Goal: Transaction & Acquisition: Purchase product/service

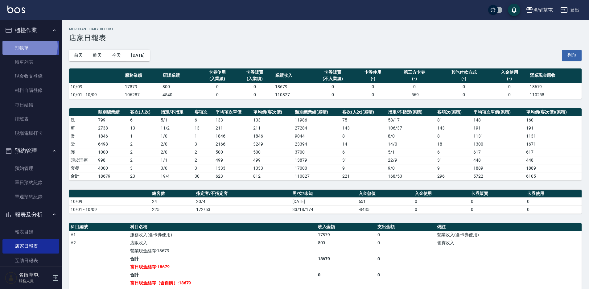
click at [27, 46] on link "打帳單" at bounding box center [30, 48] width 57 height 14
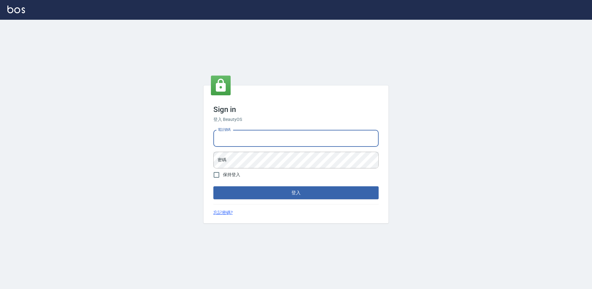
click at [245, 140] on input "電話號碼" at bounding box center [296, 138] width 165 height 17
type input "2306457"
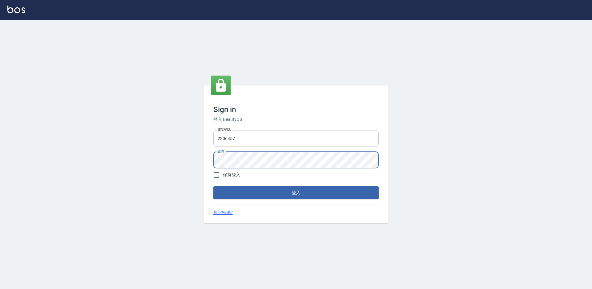
click at [214, 186] on button "登入" at bounding box center [296, 192] width 165 height 13
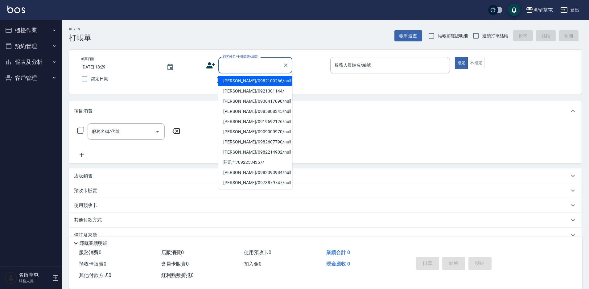
drag, startPoint x: 228, startPoint y: 71, endPoint x: 234, endPoint y: 70, distance: 6.9
paste input "李孟謙"
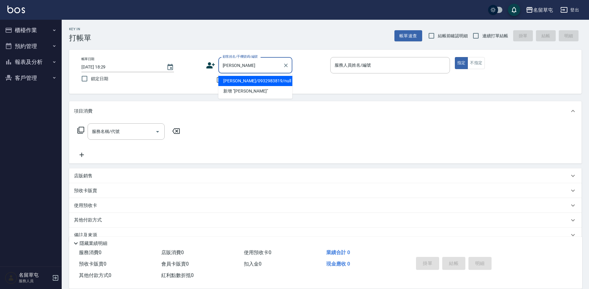
click at [252, 82] on li "李孟謙/0932983819/null" at bounding box center [255, 81] width 74 height 10
type input "李孟謙/0932983819/null"
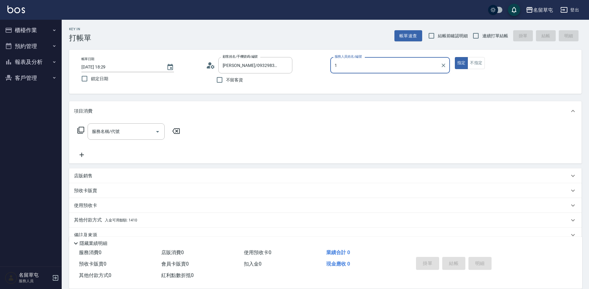
type input "1"
click at [455, 57] on button "指定" at bounding box center [461, 63] width 13 height 12
type button "true"
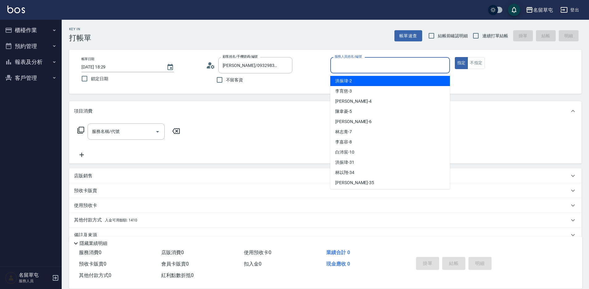
click at [349, 67] on input "服務人員姓名/編號" at bounding box center [390, 65] width 114 height 11
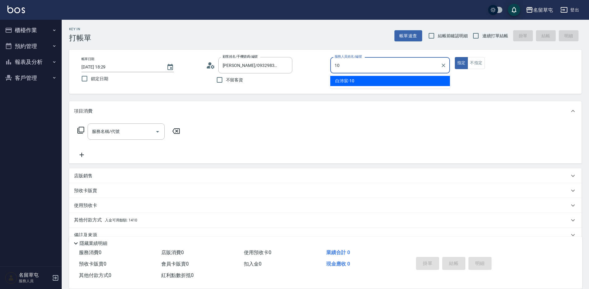
type input "白沛宸-10"
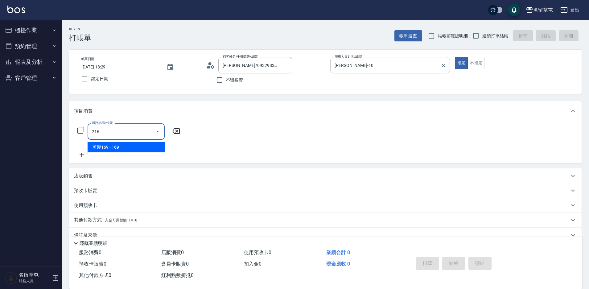
type input "剪髮169(216)"
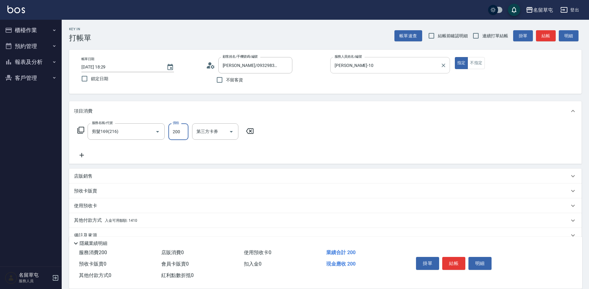
type input "200"
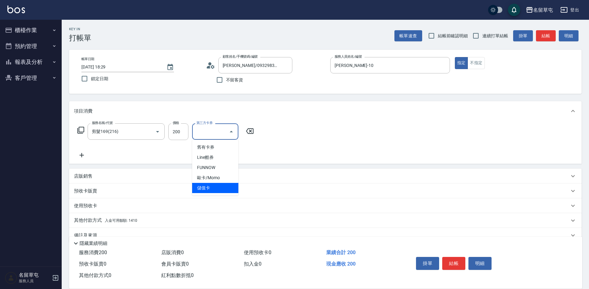
type input "儲值卡"
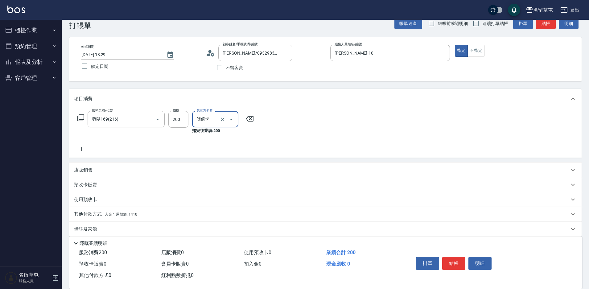
scroll to position [19, 0]
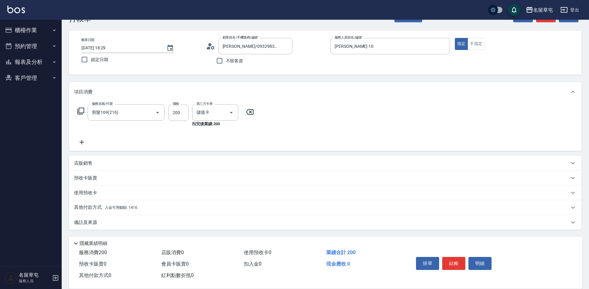
click at [102, 206] on p "其他付款方式 入金可用餘額: 1410" at bounding box center [105, 207] width 63 height 7
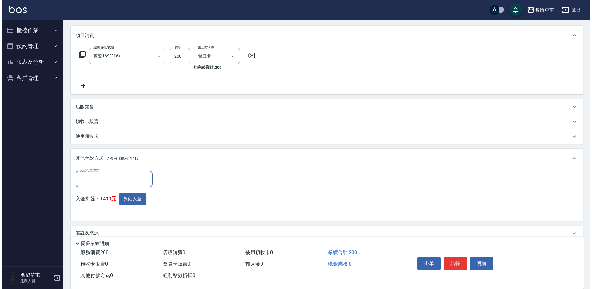
scroll to position [81, 0]
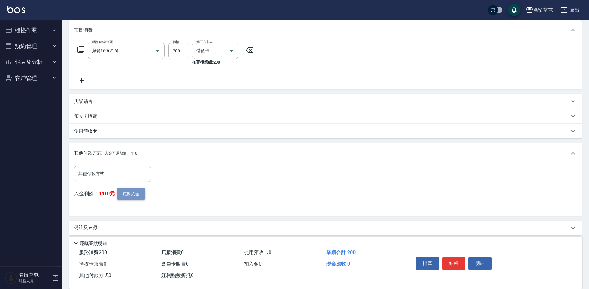
click at [133, 196] on button "異動入金" at bounding box center [131, 193] width 28 height 11
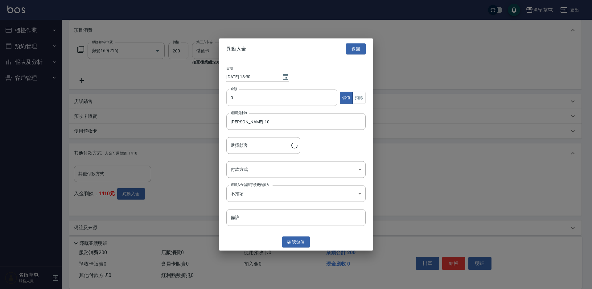
type input "李孟謙/0932983819"
click at [230, 93] on input "0" at bounding box center [281, 97] width 111 height 17
type input "200"
click at [355, 99] on button "扣除" at bounding box center [359, 98] width 13 height 12
click at [287, 245] on button "確認 扣除" at bounding box center [296, 241] width 28 height 11
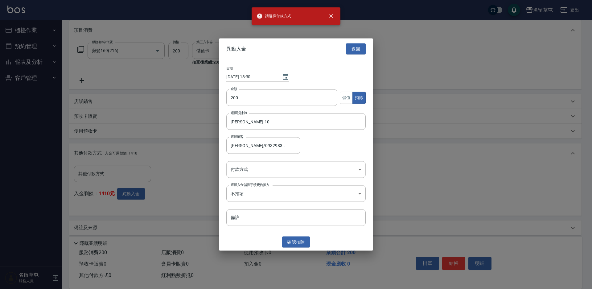
click at [260, 163] on body "請選擇付款方式 名留草屯 登出 櫃檯作業 打帳單 帳單列表 現金收支登錄 材料自購登錄 每日結帳 排班表 現場電腦打卡 預約管理 預約管理 單日預約紀錄 單週…" at bounding box center [296, 106] width 592 height 375
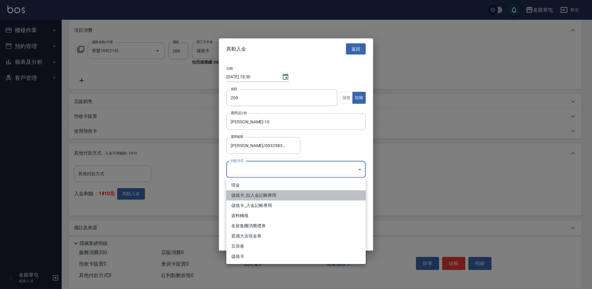
click at [262, 197] on li "儲值卡_扣入金記帳專用" at bounding box center [295, 195] width 139 height 10
type input "儲值卡_扣入金記帳專用"
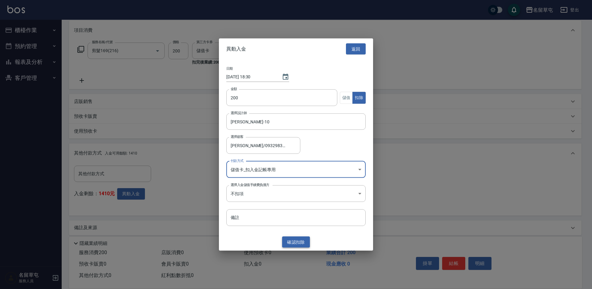
click at [295, 243] on button "確認 扣除" at bounding box center [296, 241] width 28 height 11
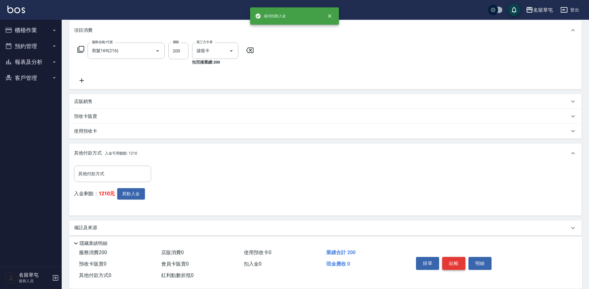
click at [444, 260] on button "結帳" at bounding box center [453, 263] width 23 height 13
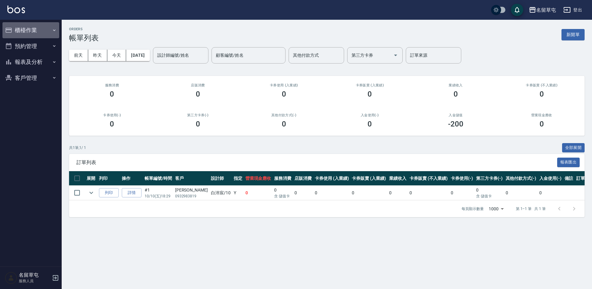
click at [23, 32] on button "櫃檯作業" at bounding box center [30, 30] width 57 height 16
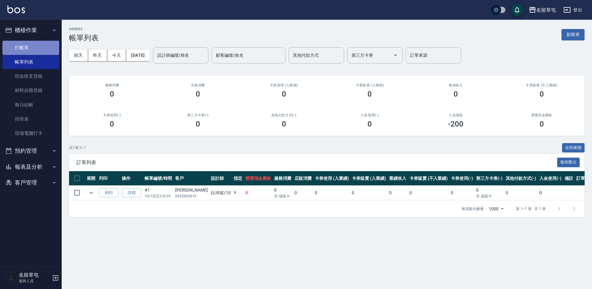
click at [36, 52] on link "打帳單" at bounding box center [30, 48] width 57 height 14
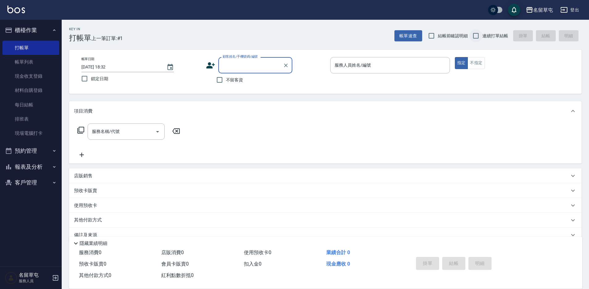
click at [475, 38] on input "連續打單結帳" at bounding box center [476, 35] width 13 height 13
checkbox input "true"
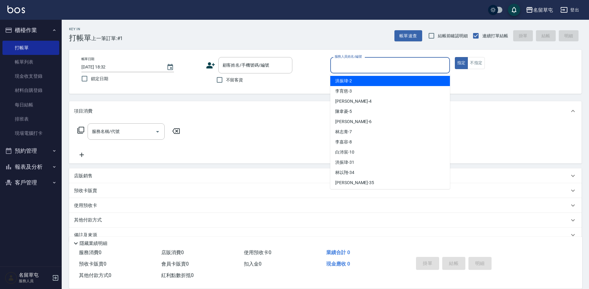
click at [362, 65] on div "服務人員姓名/編號 服務人員姓名/編號" at bounding box center [390, 65] width 120 height 16
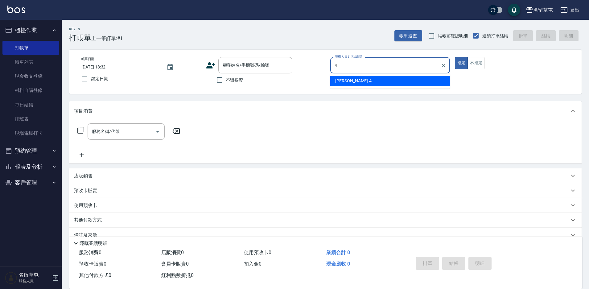
type input "4"
type button "true"
type input "李偲勤-4"
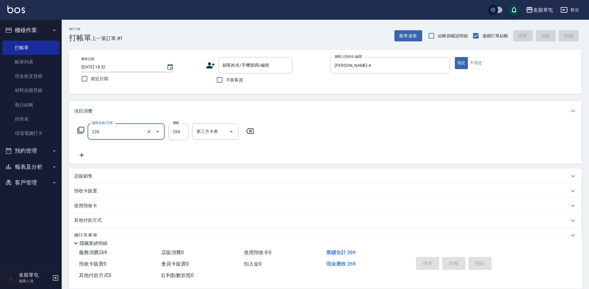
type input "洗剪269(226)"
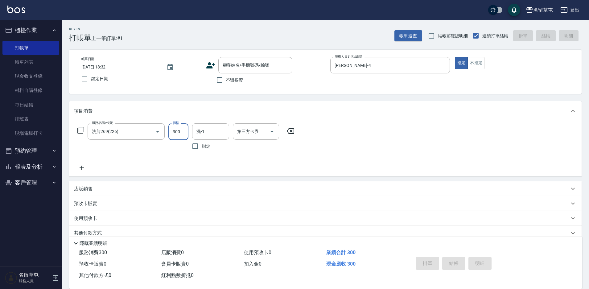
type input "300"
type input "游思岑-36"
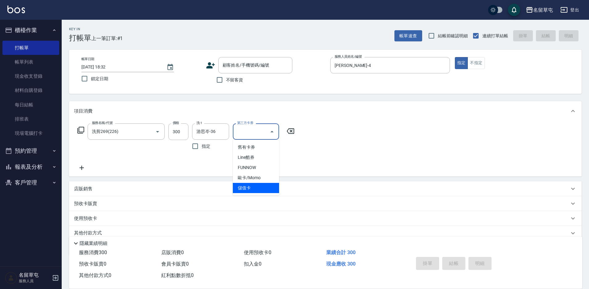
type input "儲值卡"
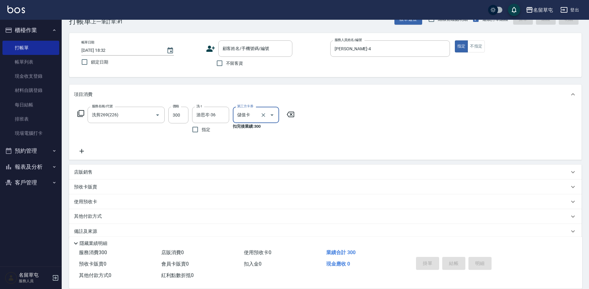
scroll to position [26, 0]
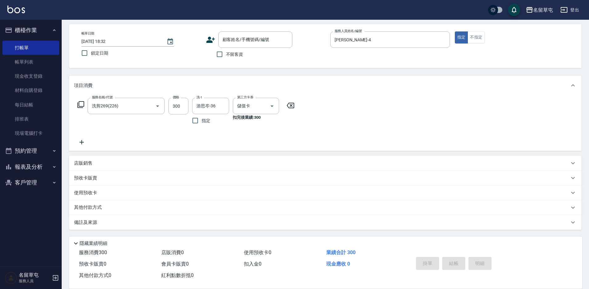
click at [98, 203] on div "其他付款方式" at bounding box center [325, 207] width 513 height 15
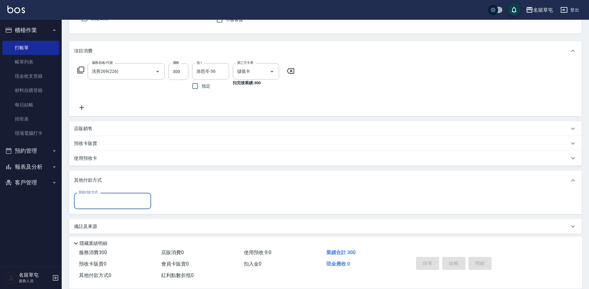
scroll to position [64, 0]
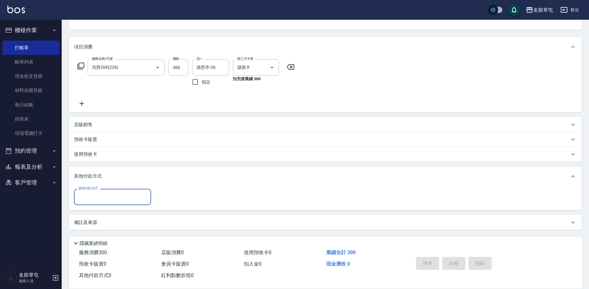
click at [207, 164] on div "項目消費 服務名稱/代號 洗剪269(226) 服務名稱/代號 價格 300 價格 洗-1 游思岑-36 洗-1 指定 第三方卡券 儲值卡 第三方卡券 扣完後…" at bounding box center [325, 133] width 513 height 193
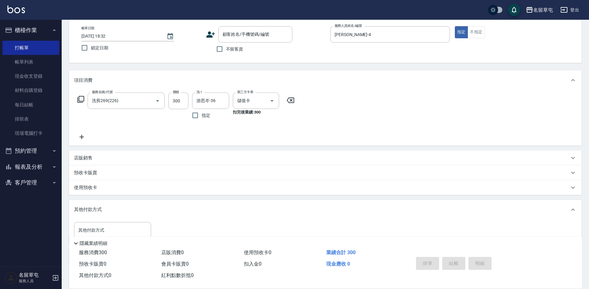
scroll to position [0, 0]
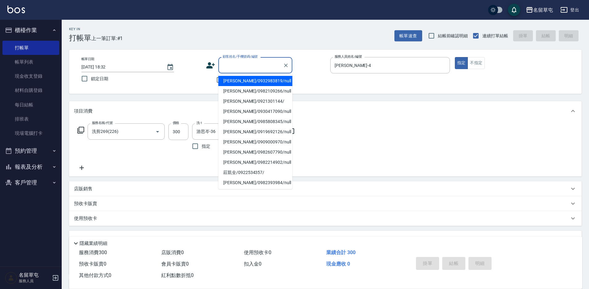
click at [233, 65] on input "顧客姓名/手機號碼/編號" at bounding box center [250, 65] width 59 height 11
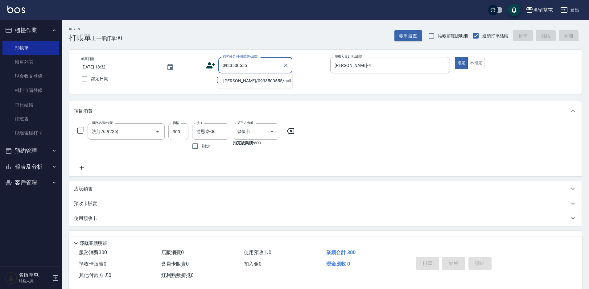
click at [236, 81] on li "黃偉龍/0933500555/null" at bounding box center [255, 81] width 74 height 10
type input "黃偉龍/0933500555/null"
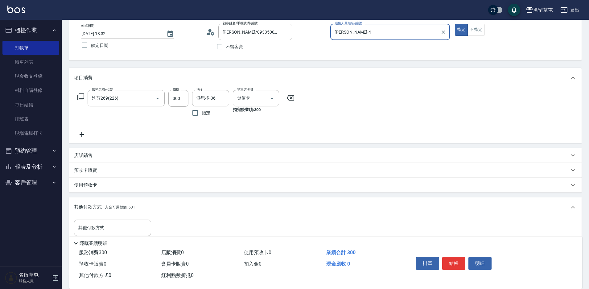
scroll to position [62, 0]
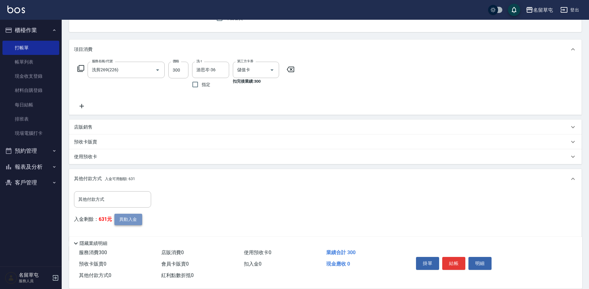
click at [125, 219] on button "異動入金" at bounding box center [128, 219] width 28 height 11
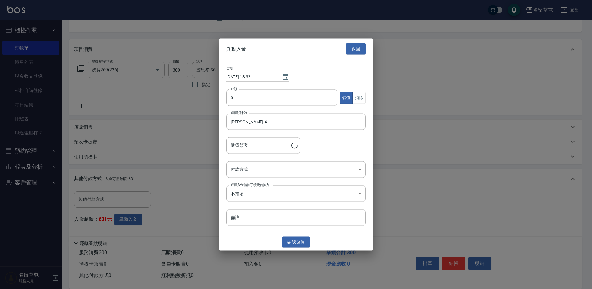
type input "黃偉龍/0933500555"
click at [235, 97] on input "0" at bounding box center [281, 97] width 111 height 17
type input "0300"
click at [359, 103] on button "扣除" at bounding box center [359, 98] width 13 height 12
click at [247, 170] on body "名留草屯 登出 櫃檯作業 打帳單 帳單列表 現金收支登錄 材料自購登錄 每日結帳 排班表 現場電腦打卡 預約管理 預約管理 單日預約紀錄 單週預約紀錄 報表及…" at bounding box center [296, 129] width 592 height 382
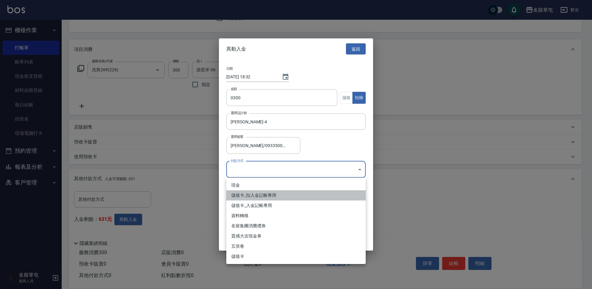
click at [247, 195] on li "儲值卡_扣入金記帳專用" at bounding box center [295, 195] width 139 height 10
type input "儲值卡_扣入金記帳專用"
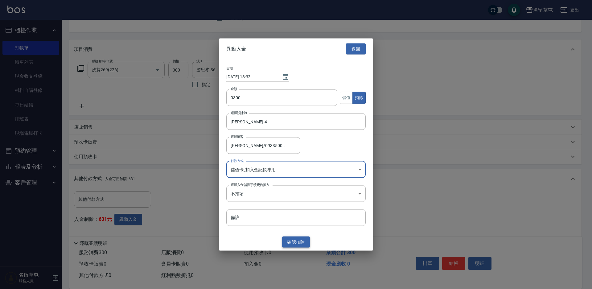
click at [298, 242] on button "確認 扣除" at bounding box center [296, 241] width 28 height 11
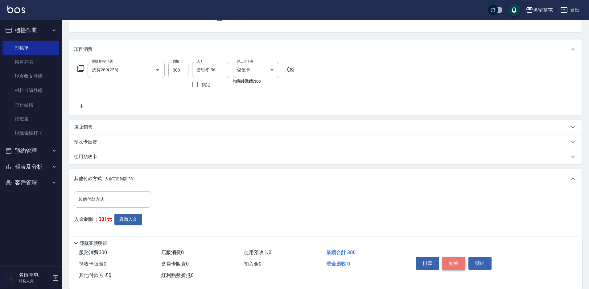
click at [456, 261] on button "結帳" at bounding box center [453, 263] width 23 height 13
type input "2025/10/10 18:33"
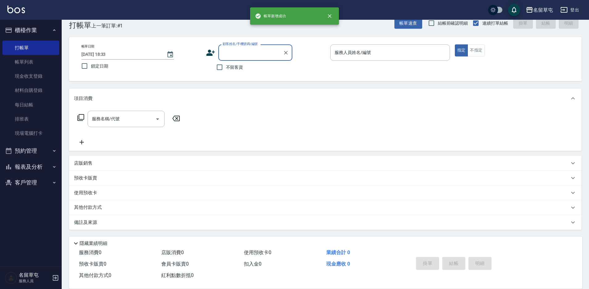
scroll to position [13, 0]
click at [230, 68] on span "不留客資" at bounding box center [234, 67] width 17 height 6
click at [226, 68] on input "不留客資" at bounding box center [219, 67] width 13 height 13
checkbox input "true"
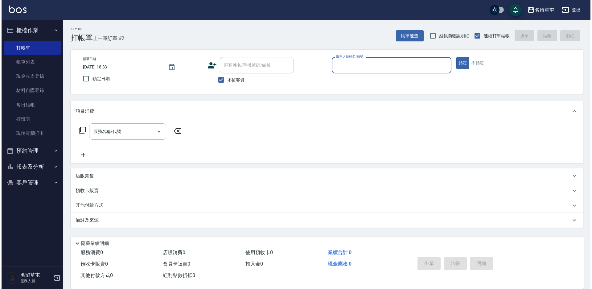
scroll to position [0, 0]
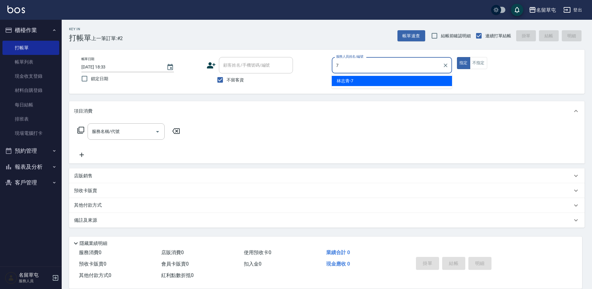
type input "林志青-7"
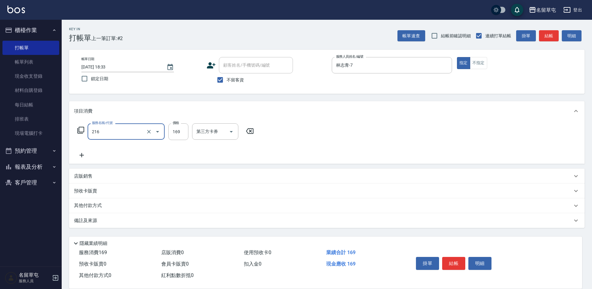
type input "剪髮169(216)"
type input "50"
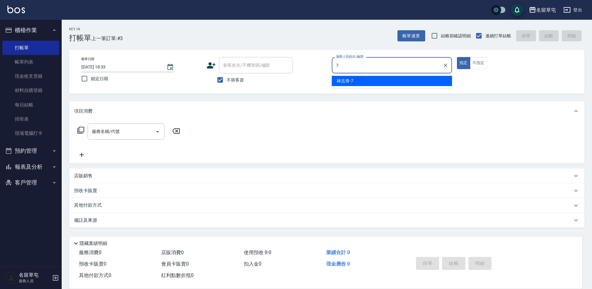
type input "林志青-7"
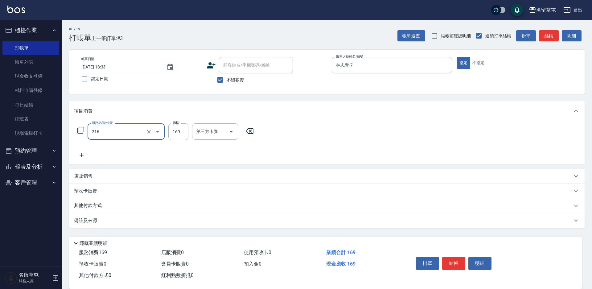
type input "剪髮169(216)"
type input "250"
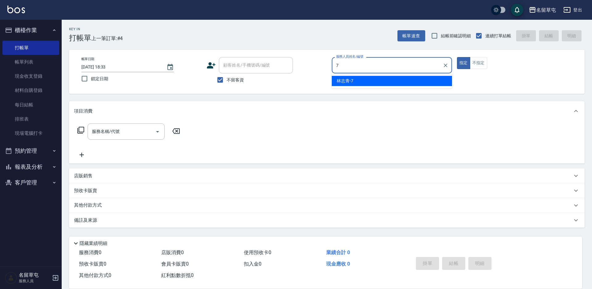
type input "林志青-7"
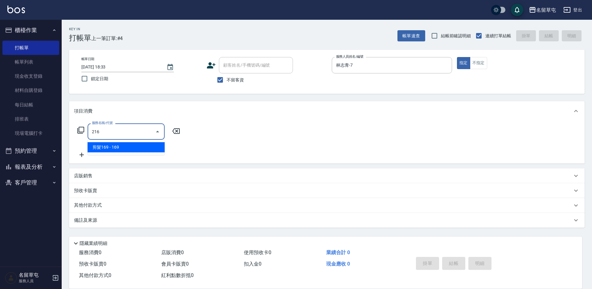
type input "剪髮169(216)"
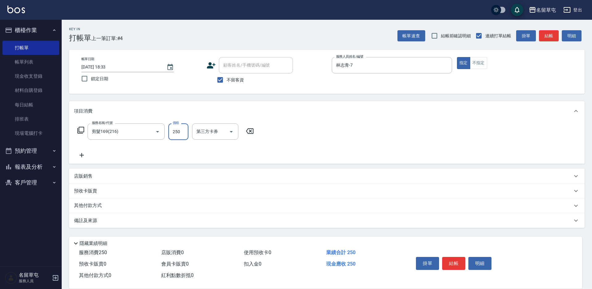
type input "250"
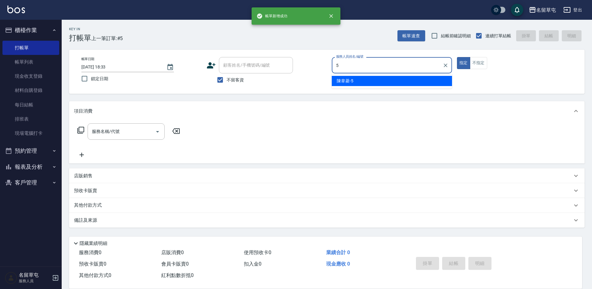
type input "陳韋菱-5"
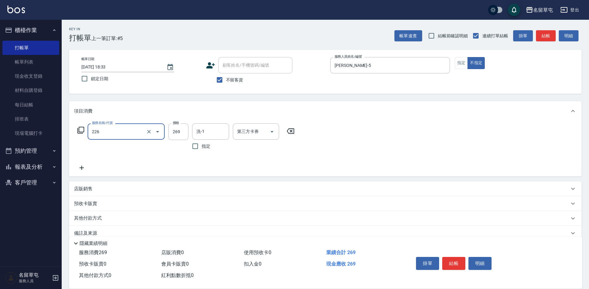
type input "洗剪269(226)"
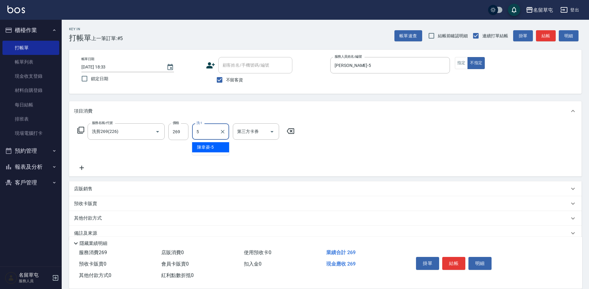
type input "陳韋菱-5"
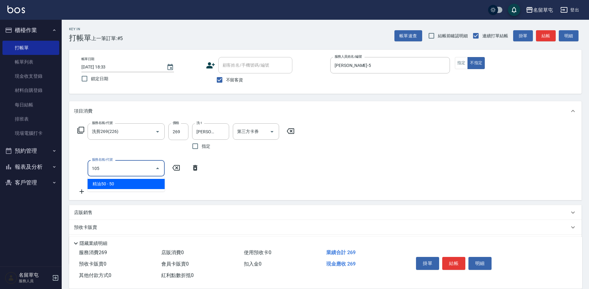
type input "精油50(105)"
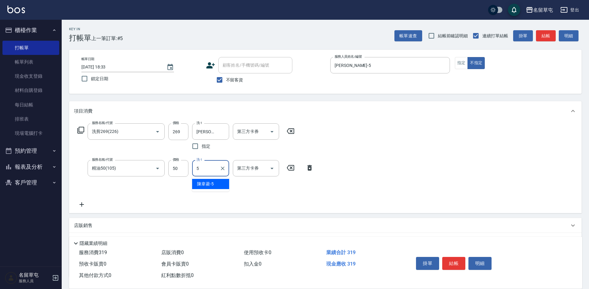
type input "陳韋菱-5"
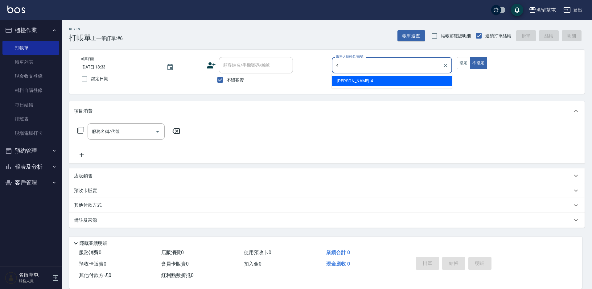
type input "李偲勤-4"
type button "false"
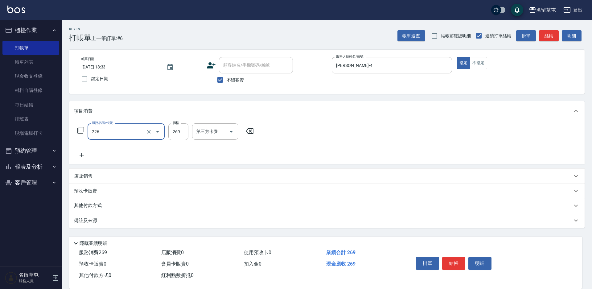
type input "洗剪269(226)"
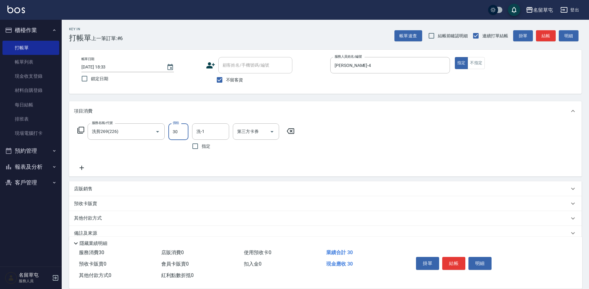
type input "30"
type input "游思岑-36"
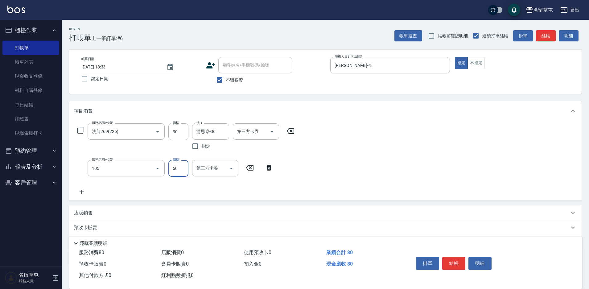
type input "精油50(105)"
type input "游思岑-36"
click at [183, 134] on input "30" at bounding box center [178, 131] width 20 height 17
type input "300"
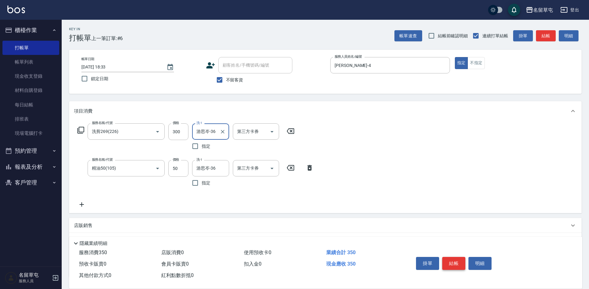
click at [456, 260] on button "結帳" at bounding box center [453, 263] width 23 height 13
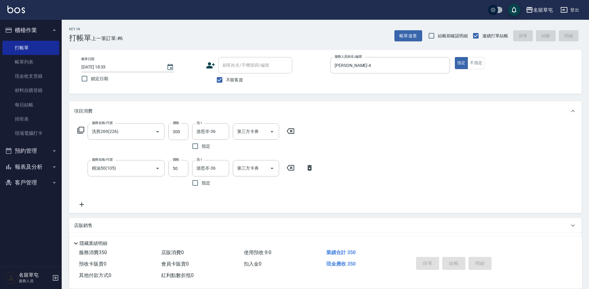
type input "2025/10/10 18:34"
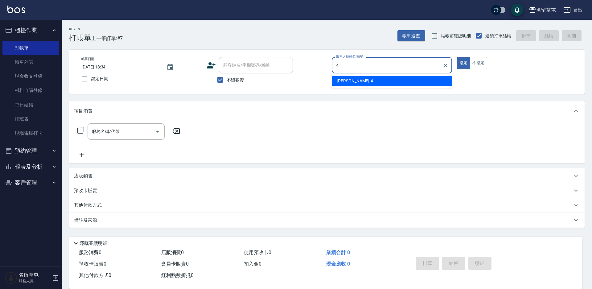
type input "李偲勤-4"
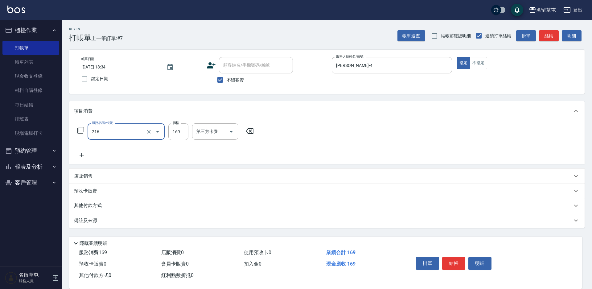
type input "剪髮169(216)"
type input "200"
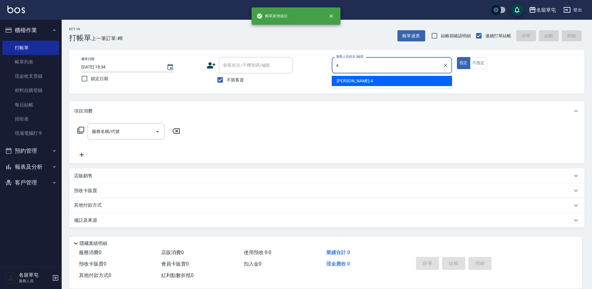
type input "李偲勤-4"
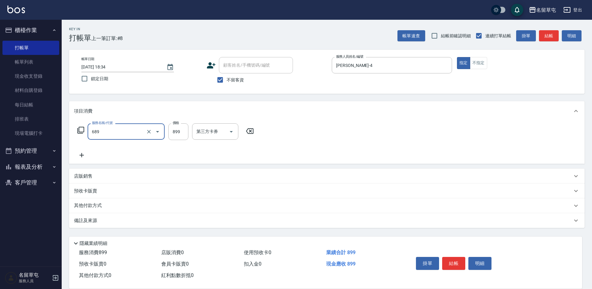
type input "芳療spa899(689)"
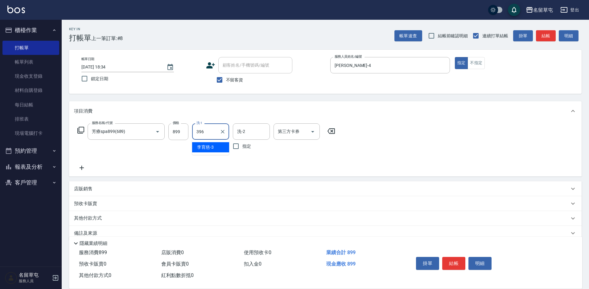
type input "396"
click at [206, 137] on input "洗-1" at bounding box center [210, 131] width 31 height 11
type input "游思岑-36"
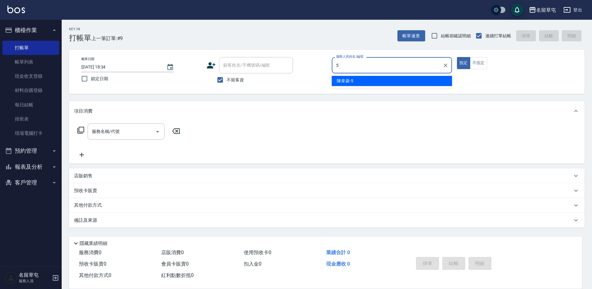
type input "陳韋菱-5"
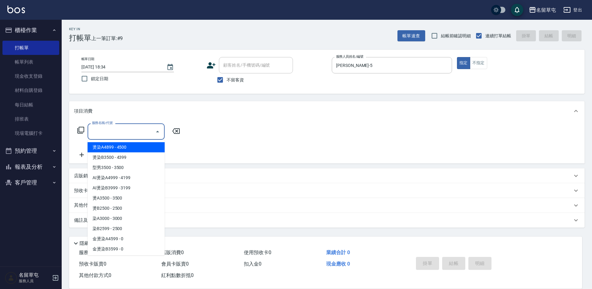
click at [104, 127] on input "服務名稱/代號" at bounding box center [121, 131] width 62 height 11
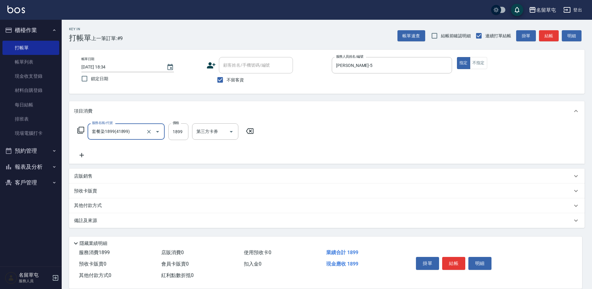
type input "套餐染1899(41899)"
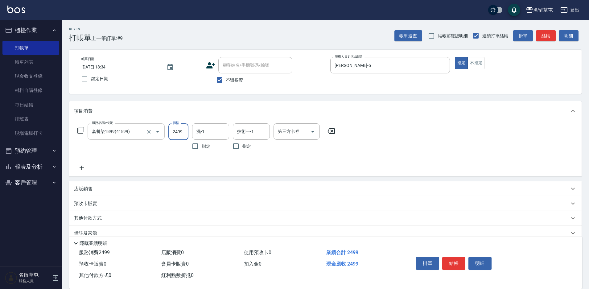
type input "2499"
type input "游思岑-36"
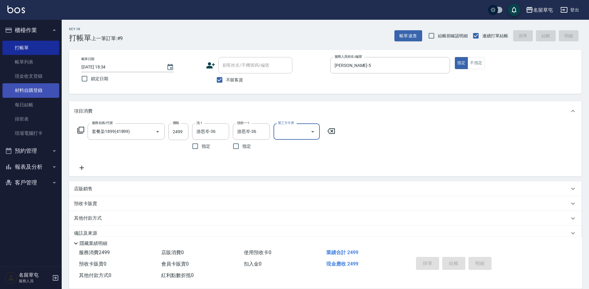
type input "2025/10/10 18:40"
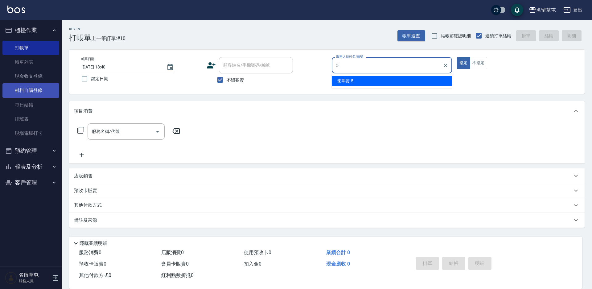
type input "陳韋菱-5"
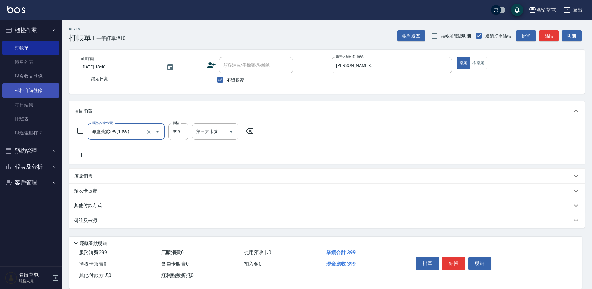
type input "海鹽洗髮399(1399)"
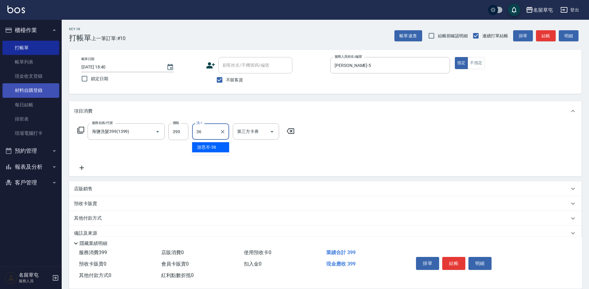
type input "游思岑-36"
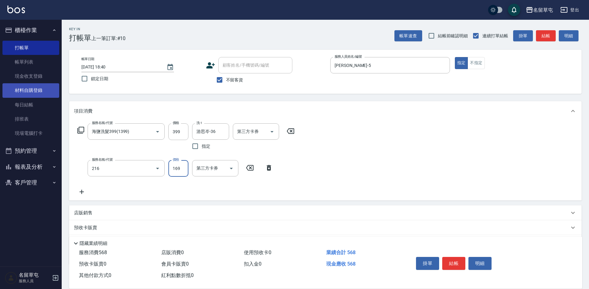
type input "剪髮169(216)"
type input "200"
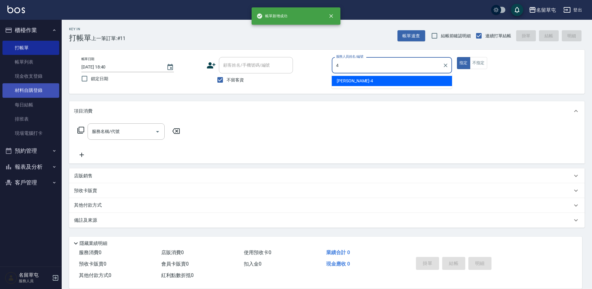
type input "李偲勤-4"
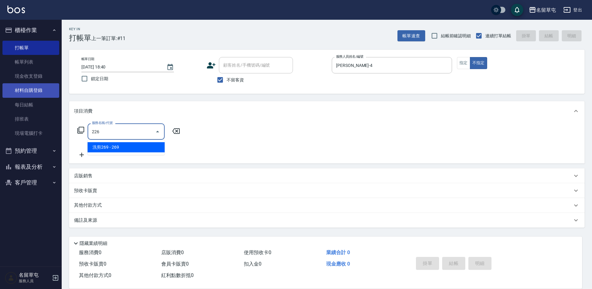
type input "洗剪269(226)"
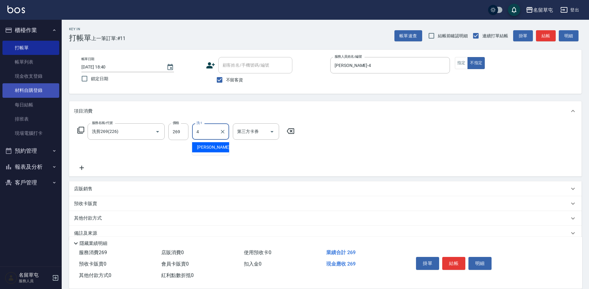
type input "李偲勤-4"
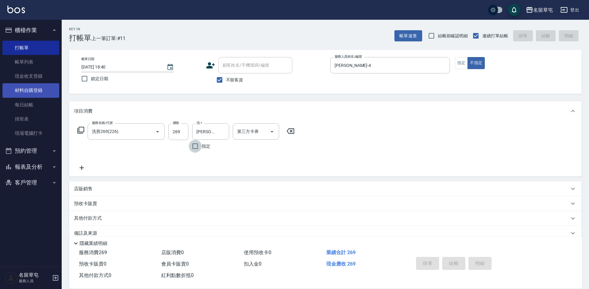
type input "2025/10/10 18:41"
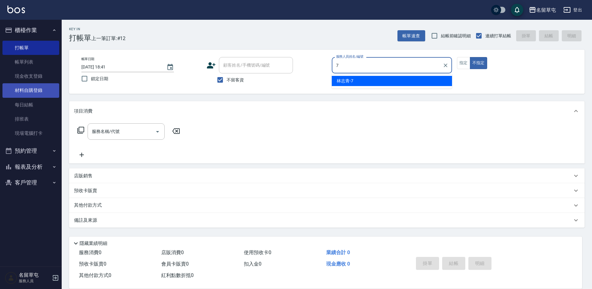
type input "林志青-7"
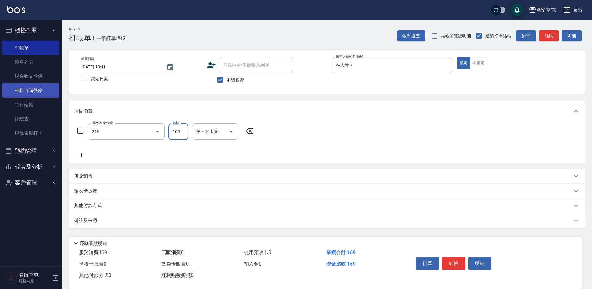
type input "剪髮169(216)"
type input "250"
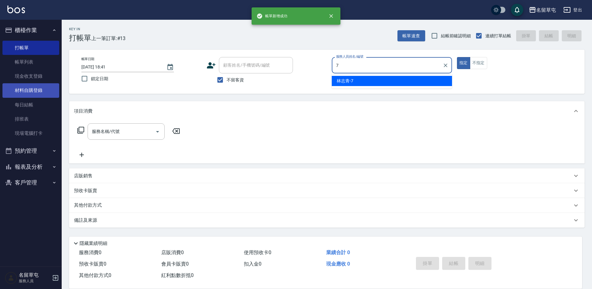
type input "林志青-7"
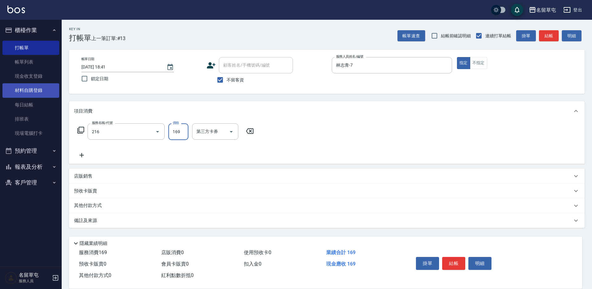
type input "剪髮169(216)"
type input "250"
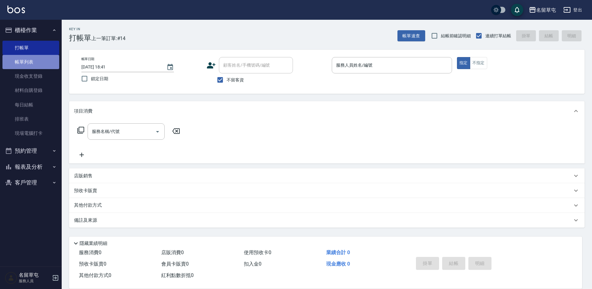
click at [28, 68] on link "帳單列表" at bounding box center [30, 62] width 57 height 14
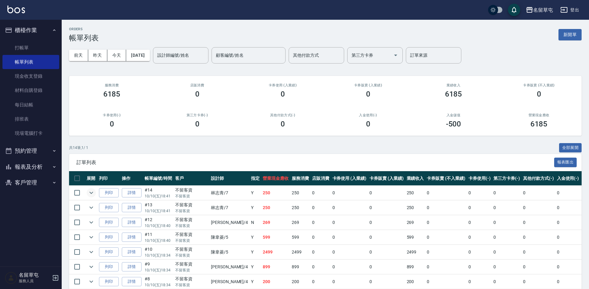
click at [96, 193] on button "expand row" at bounding box center [91, 192] width 9 height 9
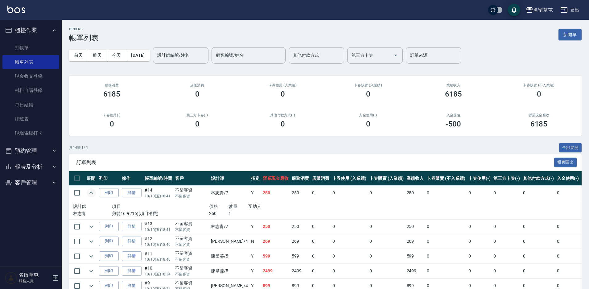
click at [96, 193] on button "expand row" at bounding box center [91, 192] width 9 height 9
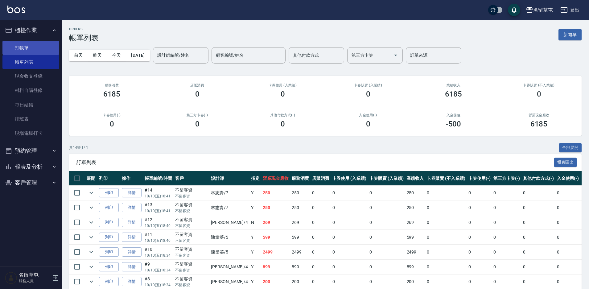
click at [37, 50] on link "打帳單" at bounding box center [30, 48] width 57 height 14
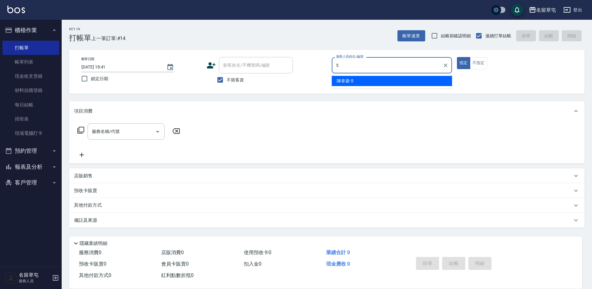
type input "陳韋菱-5"
type button "true"
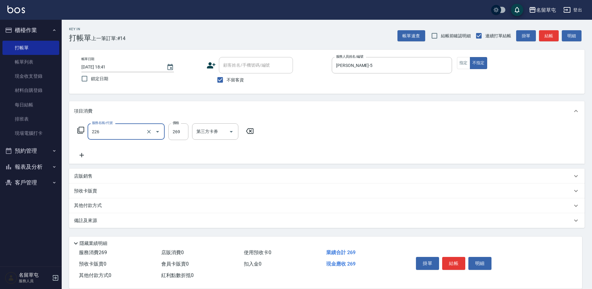
type input "洗剪269(226)"
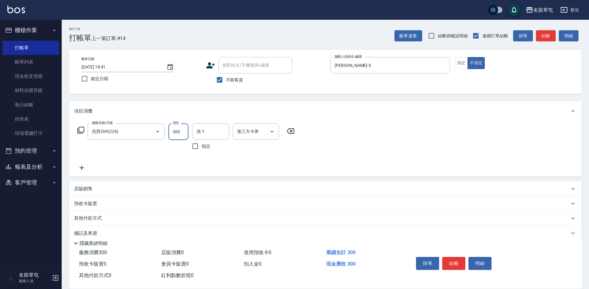
type input "300"
type input "陳韋菱-5"
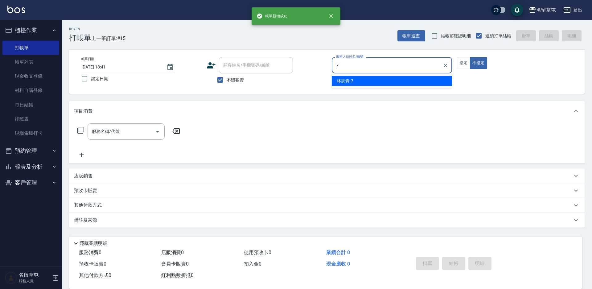
type input "林志青-7"
type button "false"
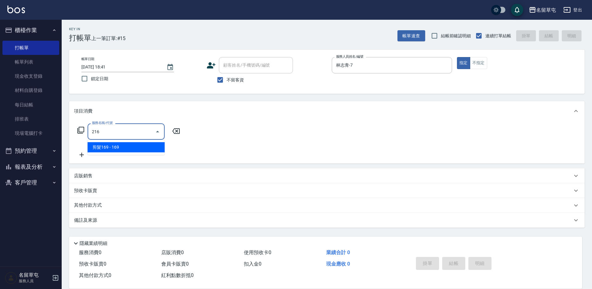
type input "剪髮169(216)"
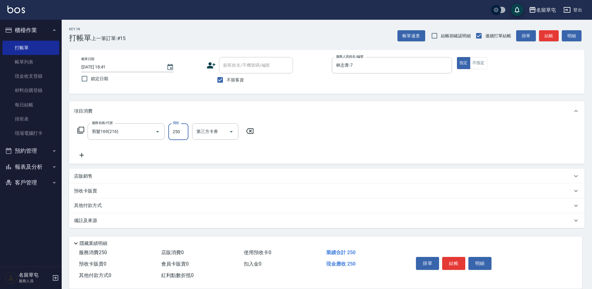
type input "250"
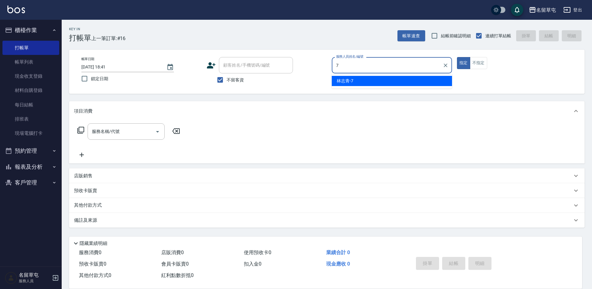
type input "林志青-7"
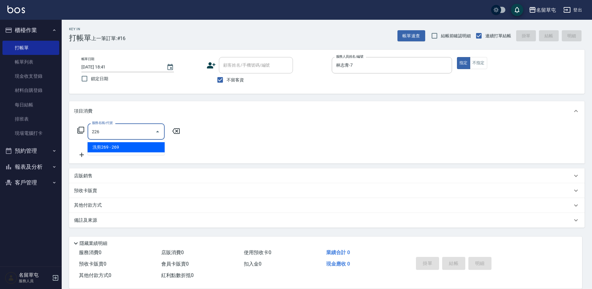
type input "洗剪269(226)"
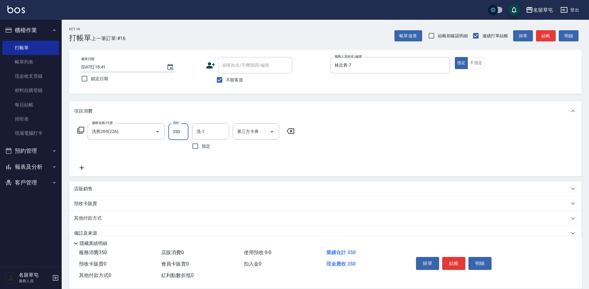
type input "350"
type input "林志青-7"
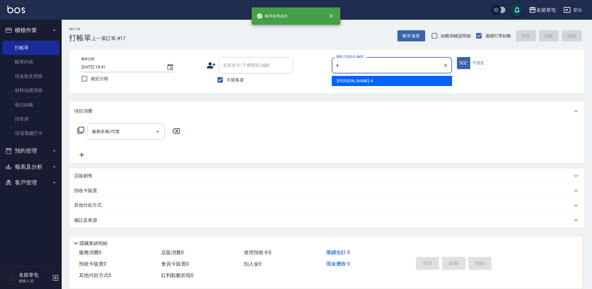
type input "李偲勤-4"
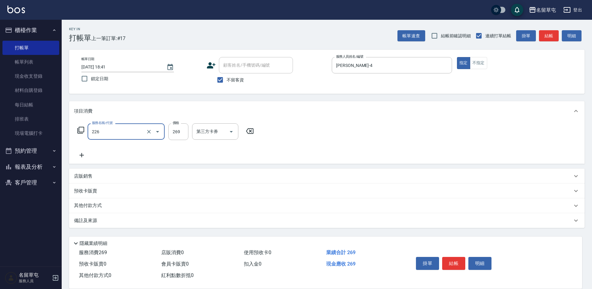
type input "洗剪269(226)"
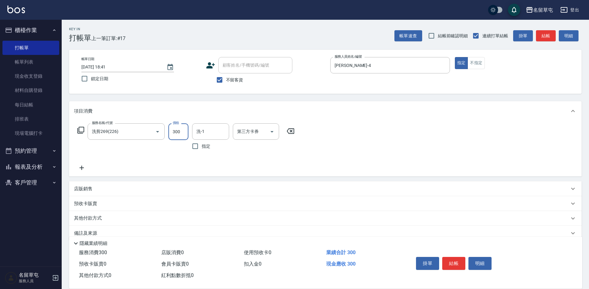
type input "300"
type input "5"
type input "李偲勤-4"
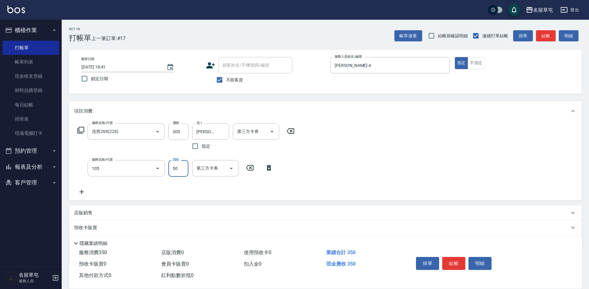
type input "精油50(105)"
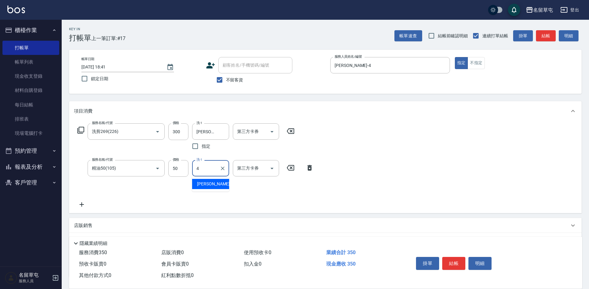
type input "李偲勤-4"
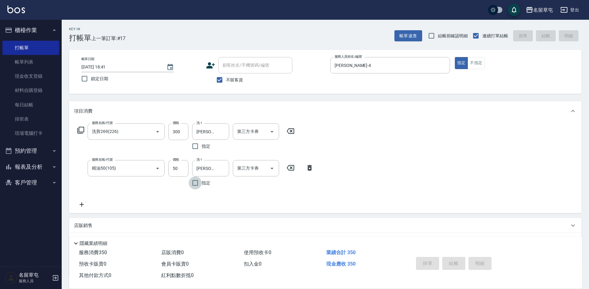
type input "2025/10/10 18:42"
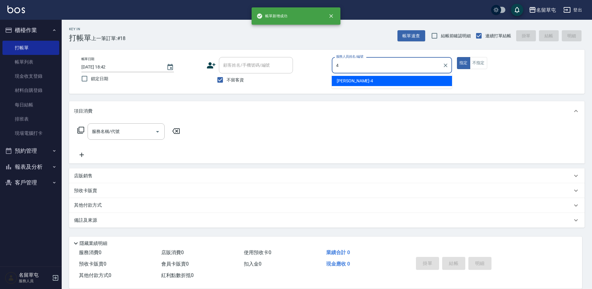
type input "李偲勤-4"
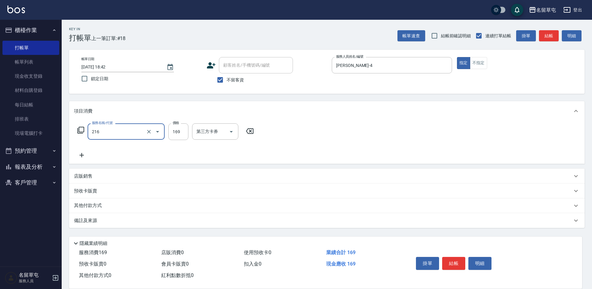
type input "剪髮169(216)"
type input "200"
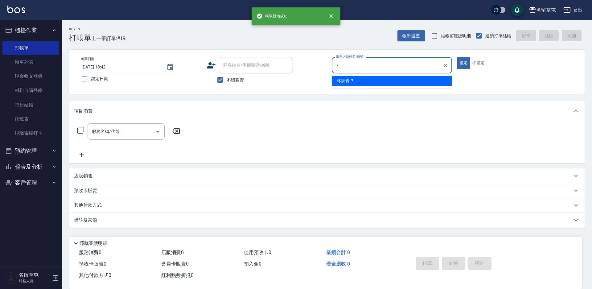
type input "林志青-7"
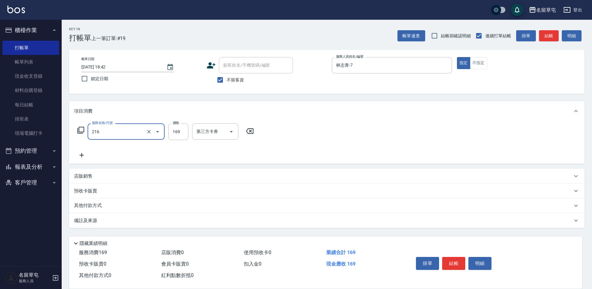
type input "剪髮169(216)"
type input "250"
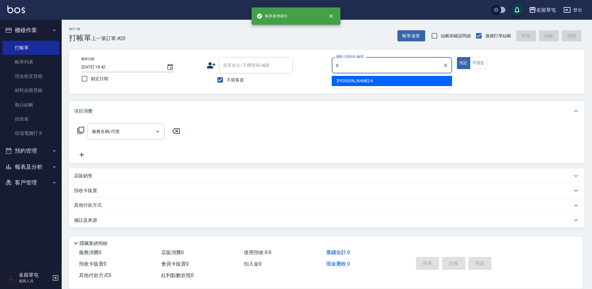
type input "林昀錚-6"
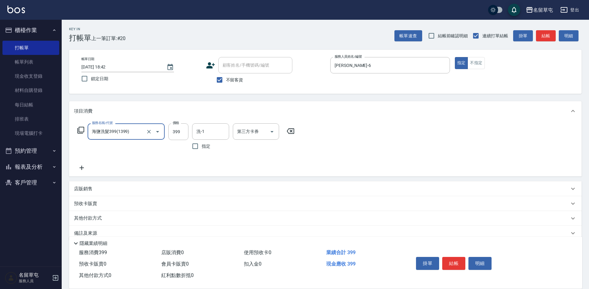
type input "海鹽洗髮399(1399)"
type input "林昀錚-6"
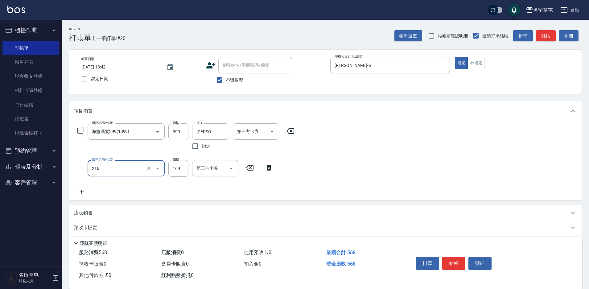
type input "剪髮169(216)"
type input "100"
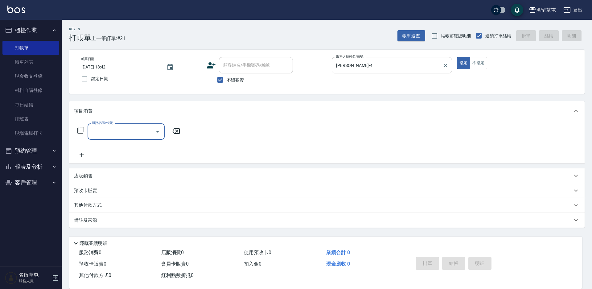
click at [441, 66] on div "李偲勤-4 服務人員姓名/編號" at bounding box center [392, 65] width 120 height 16
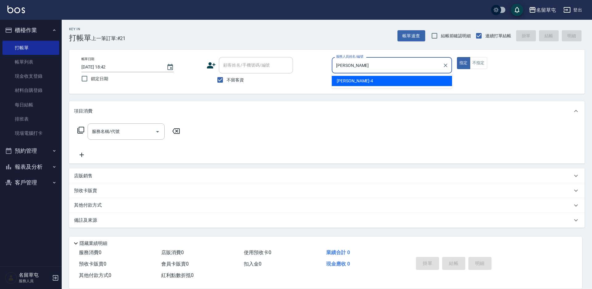
type input "李"
type input "林昀錚-6"
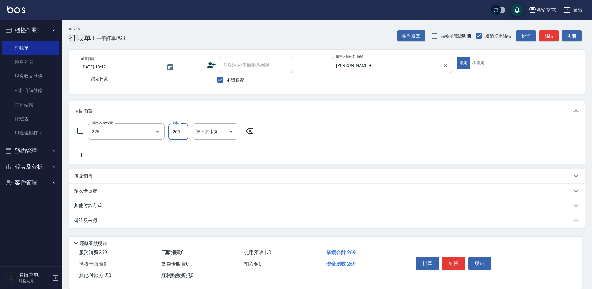
type input "洗剪269(226)"
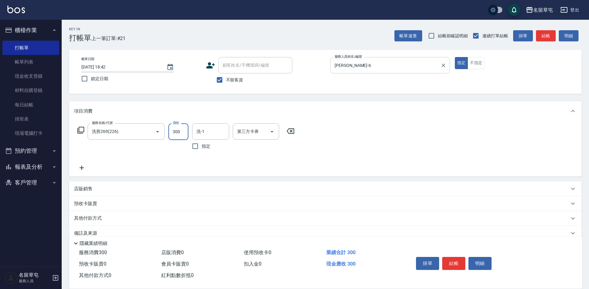
type input "300"
type input "程煒智-39"
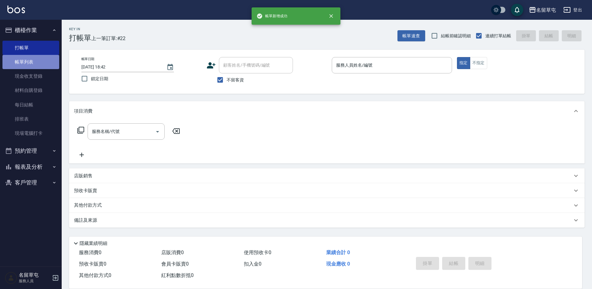
click at [32, 65] on link "帳單列表" at bounding box center [30, 62] width 57 height 14
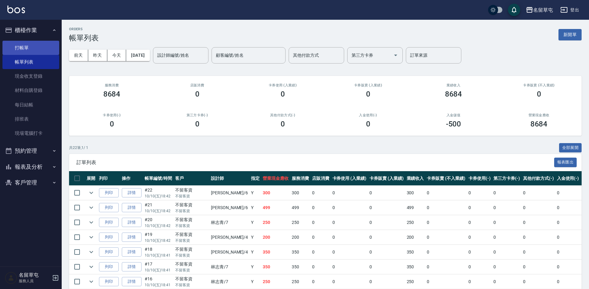
click at [29, 52] on link "打帳單" at bounding box center [30, 48] width 57 height 14
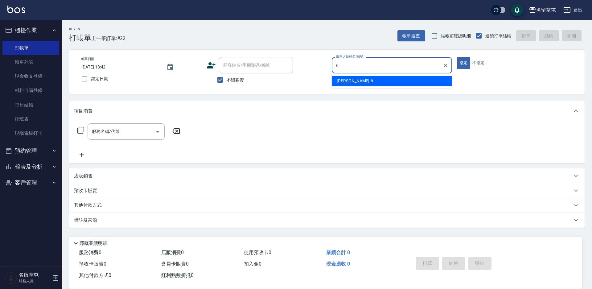
type input "林昀錚-6"
type button "true"
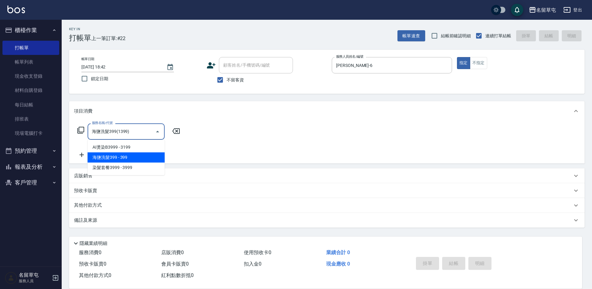
type input "海鹽洗髮399(1399)"
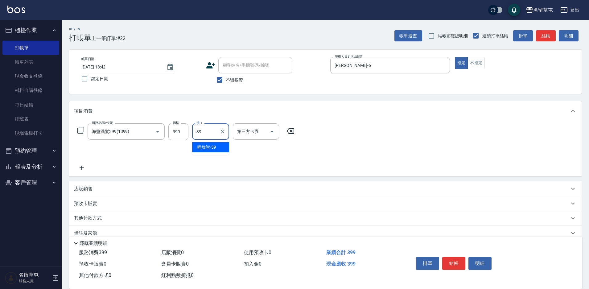
type input "程煒智-39"
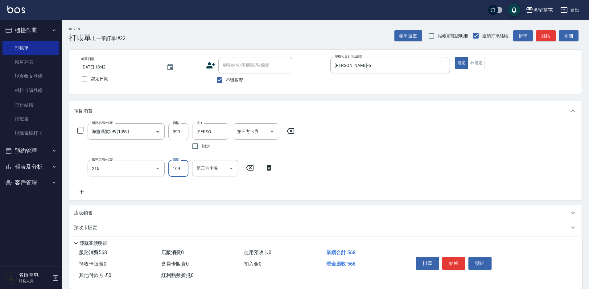
type input "剪髮169(216)"
type input "100"
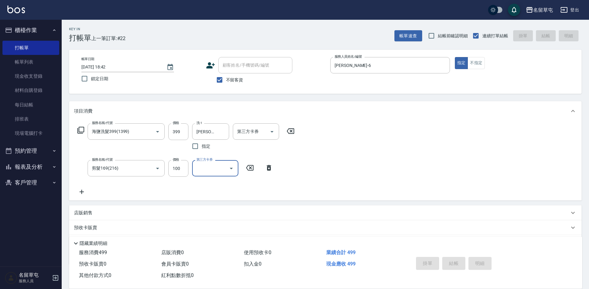
type input "2025/10/10 18:43"
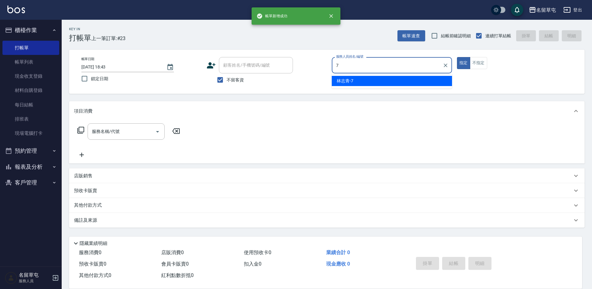
type input "林志青-7"
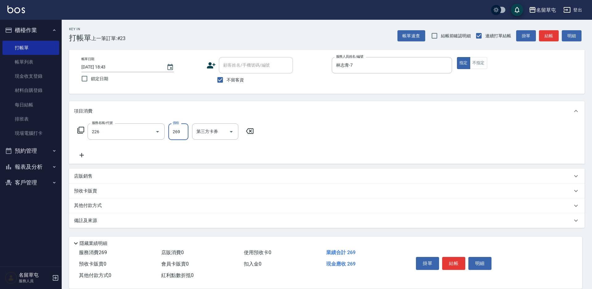
type input "洗剪269(226)"
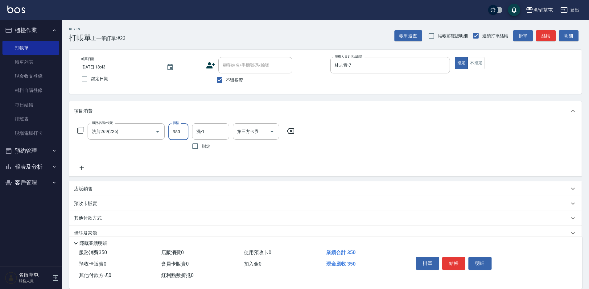
type input "350"
type input "程煒智-39"
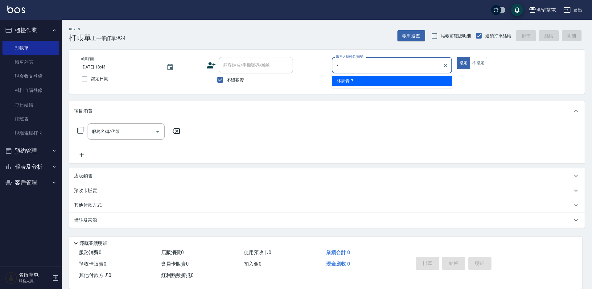
type input "林志青-7"
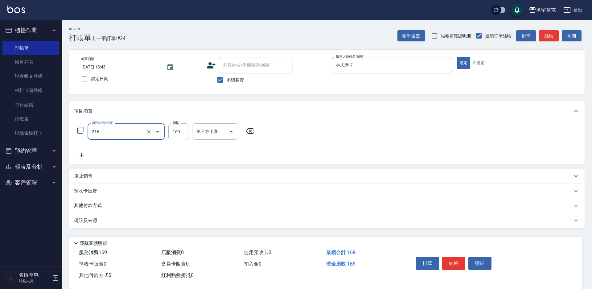
type input "剪髮169(216)"
click at [173, 134] on input "169" at bounding box center [178, 131] width 20 height 17
type input "250"
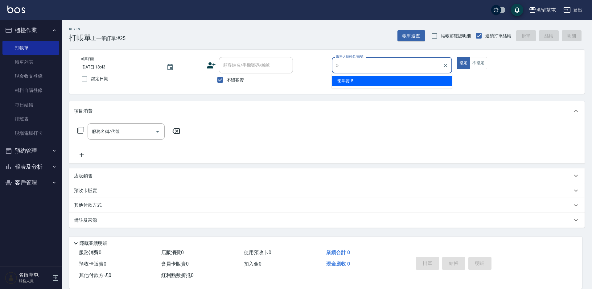
type input "陳韋菱-5"
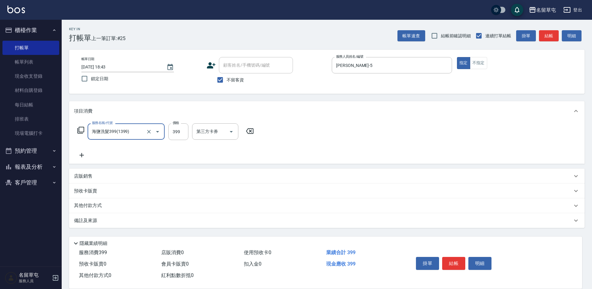
type input "海鹽洗髮399(1399)"
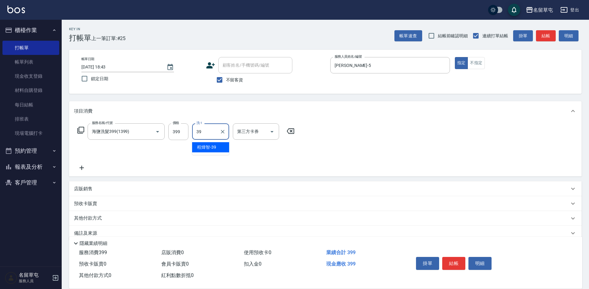
type input "程煒智-39"
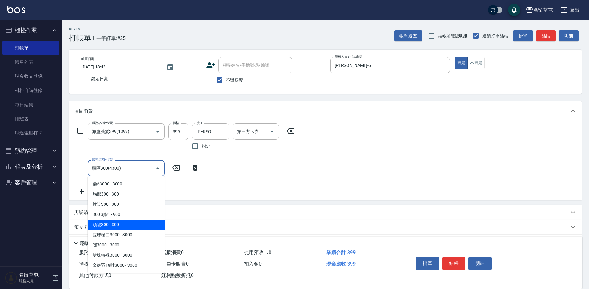
type input "頭隔300(4300)"
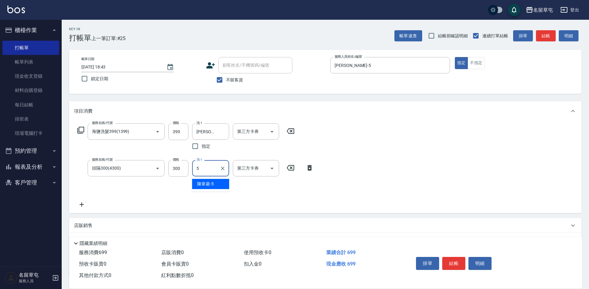
type input "陳韋菱-5"
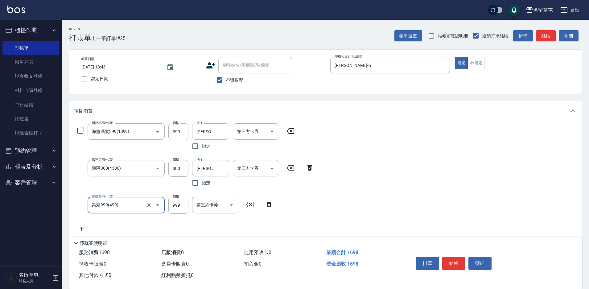
type input "染髮999(499)"
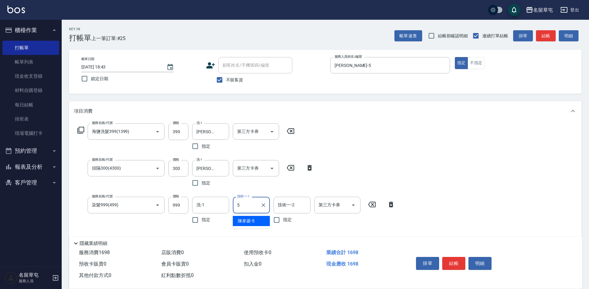
type input "陳韋菱-5"
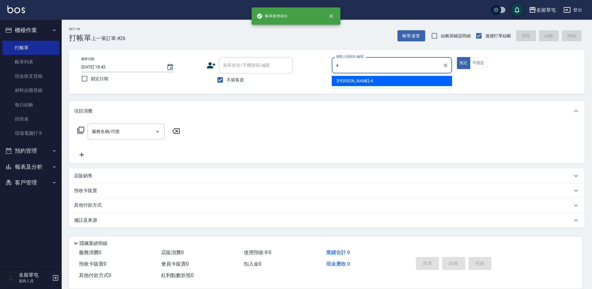
type input "李偲勤-4"
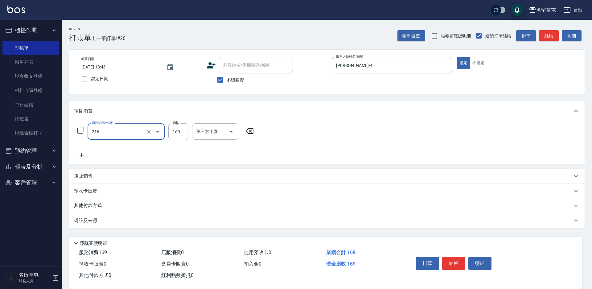
type input "剪髮169(216)"
type input "200"
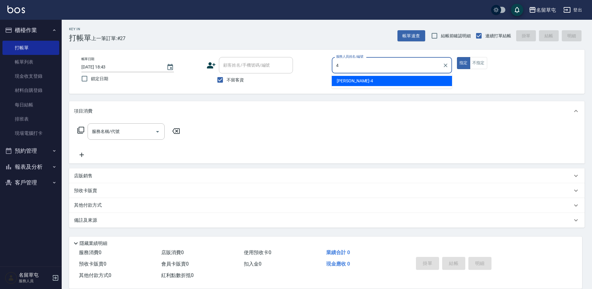
type input "李偲勤-4"
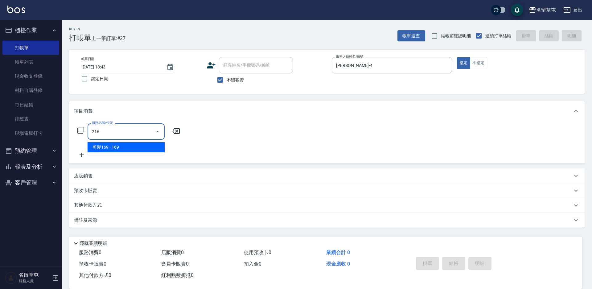
type input "剪髮169(216)"
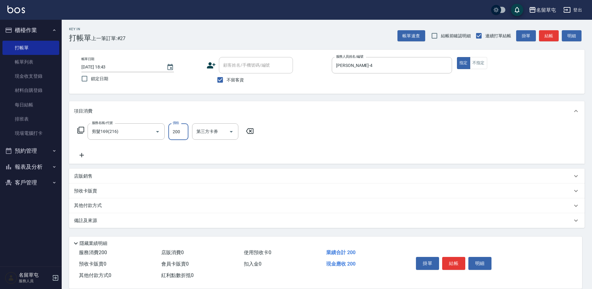
type input "200"
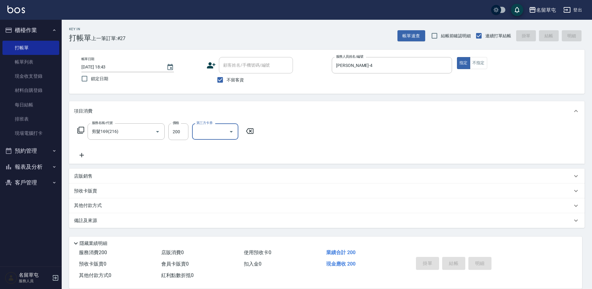
type input "2025/10/10 18:44"
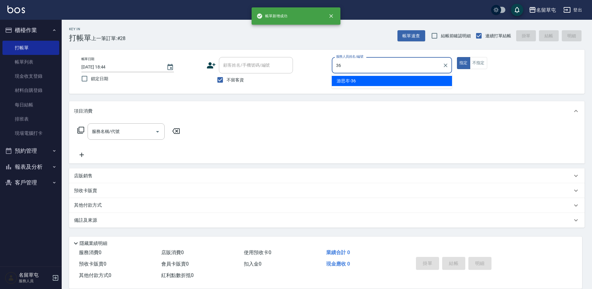
type input "游思岑-36"
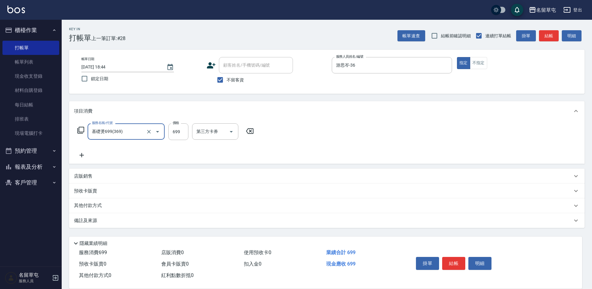
type input "基礎燙699(369)"
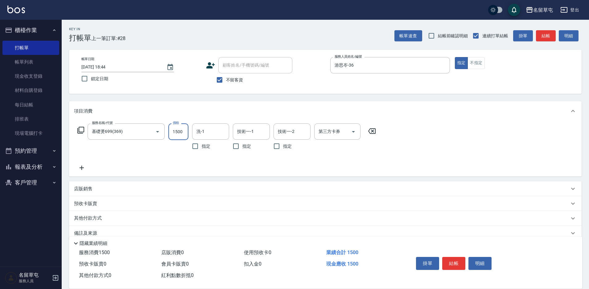
type input "1500"
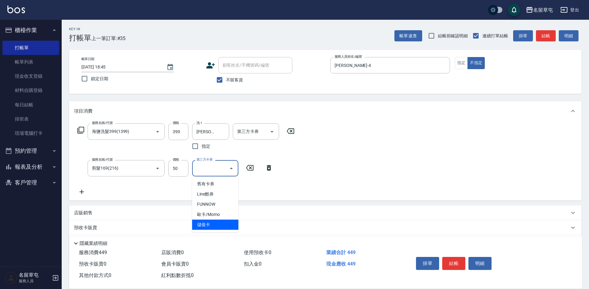
click at [420, 170] on div "服務名稱/代號 海鹽洗髮399(1399) 服務名稱/代號 價格 399 價格 洗-1 程煒智-39 洗-1 指定 第三方卡券 第三方卡券 服務名稱/代號 剪…" at bounding box center [325, 161] width 513 height 80
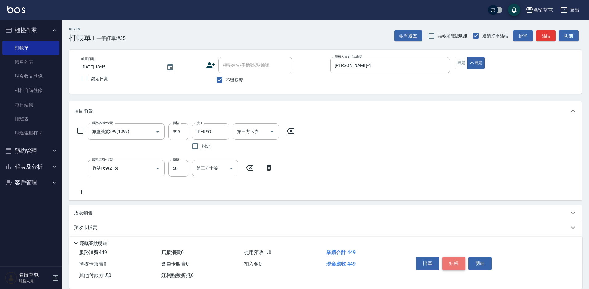
click at [455, 263] on button "結帳" at bounding box center [453, 263] width 23 height 13
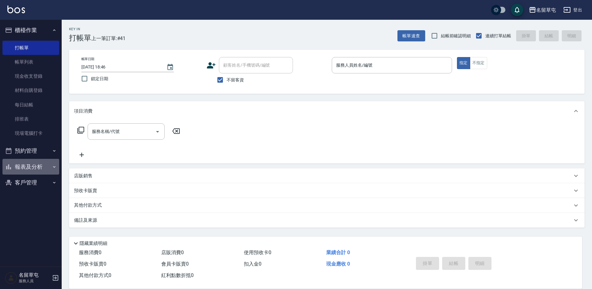
click at [28, 167] on button "報表及分析" at bounding box center [30, 167] width 57 height 16
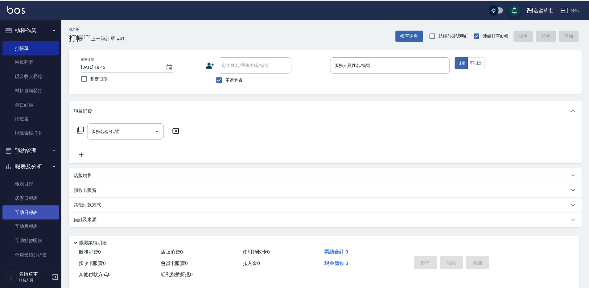
scroll to position [93, 0]
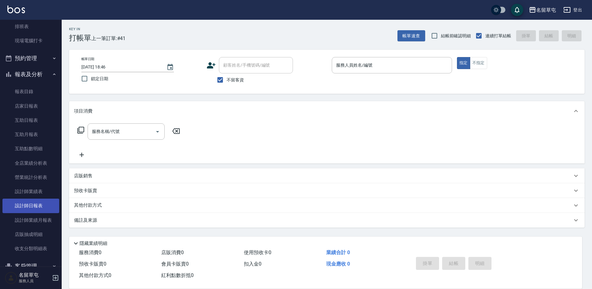
click at [41, 202] on link "設計師日報表" at bounding box center [30, 206] width 57 height 14
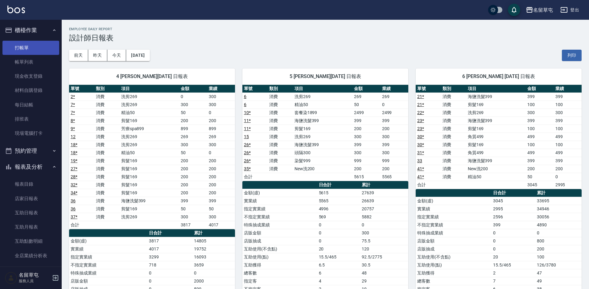
click at [29, 50] on link "打帳單" at bounding box center [30, 48] width 57 height 14
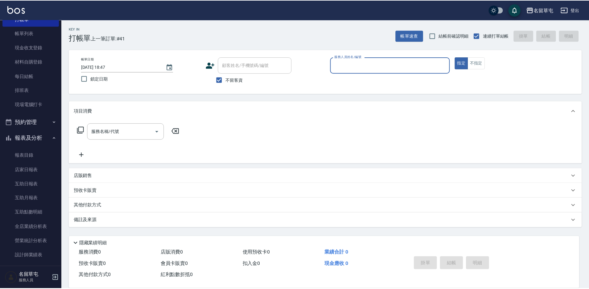
scroll to position [62, 0]
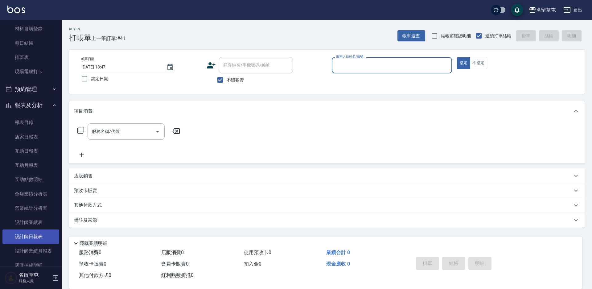
click at [27, 238] on link "設計師日報表" at bounding box center [30, 237] width 57 height 14
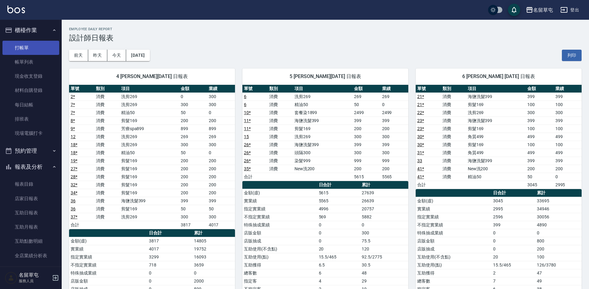
click at [34, 54] on link "打帳單" at bounding box center [30, 48] width 57 height 14
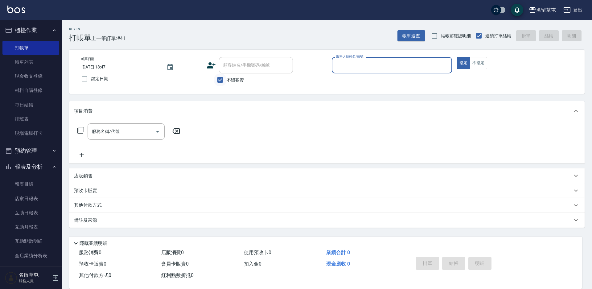
click at [226, 82] on input "不留客資" at bounding box center [220, 79] width 13 height 13
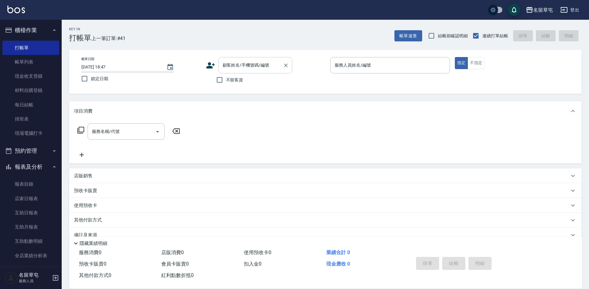
click at [238, 62] on div "顧客姓名/手機號碼/編號 顧客姓名/手機號碼/編號" at bounding box center [255, 65] width 74 height 16
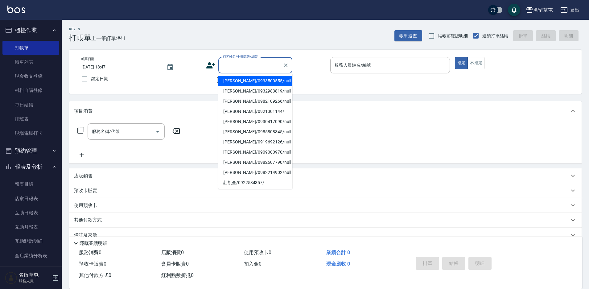
click at [209, 69] on icon at bounding box center [210, 65] width 9 height 9
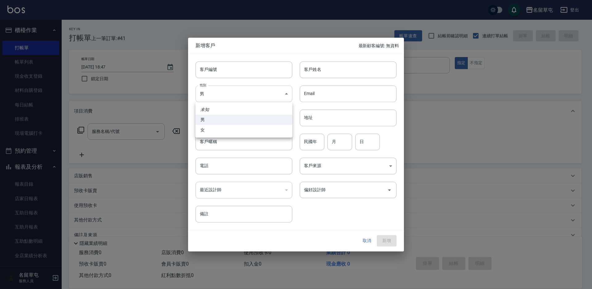
click at [255, 86] on body "名留草屯 登出 櫃檯作業 打帳單 帳單列表 現金收支登錄 材料自購登錄 每日結帳 排班表 現場電腦打卡 預約管理 預約管理 單日預約紀錄 單週預約紀錄 報表及…" at bounding box center [296, 151] width 592 height 302
click at [212, 123] on li "男" at bounding box center [244, 120] width 97 height 10
click at [216, 100] on body "名留草屯 登出 櫃檯作業 打帳單 帳單列表 現金收支登錄 材料自購登錄 每日結帳 排班表 現場電腦打卡 預約管理 預約管理 單日預約紀錄 單週預約紀錄 報表及…" at bounding box center [296, 151] width 592 height 302
click at [210, 132] on li "女" at bounding box center [244, 130] width 97 height 10
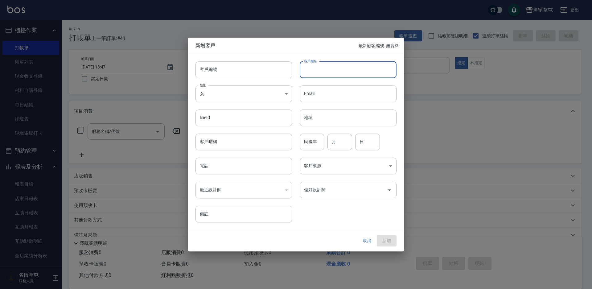
click at [359, 67] on input "客戶姓名" at bounding box center [348, 69] width 97 height 17
click at [231, 168] on input "電話" at bounding box center [244, 166] width 97 height 17
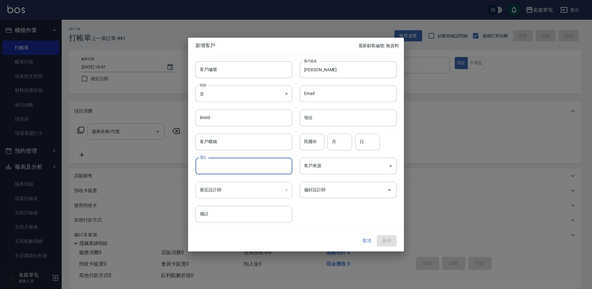
paste input "0972967404"
click at [387, 245] on button "新增" at bounding box center [387, 240] width 20 height 11
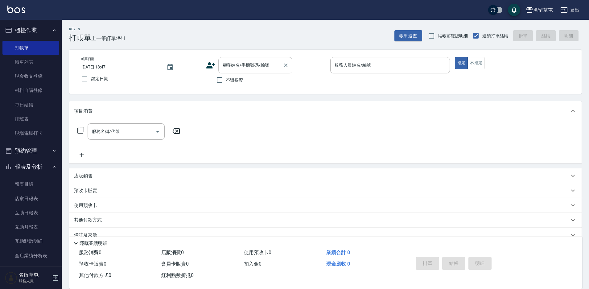
click at [229, 67] on input "顧客姓名/手機號碼/編號" at bounding box center [250, 65] width 59 height 11
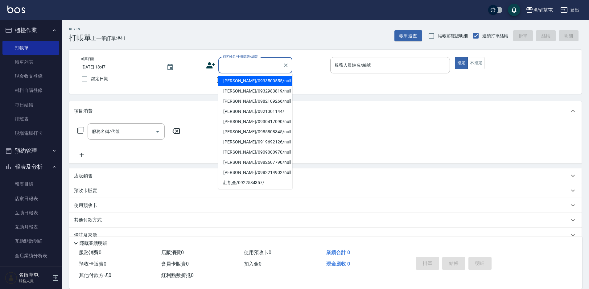
click at [421, 92] on div "帳單日期 2025/10/10 18:47 鎖定日期 顧客姓名/手機號碼/編號 顧客姓名/手機號碼/編號 不留客資 服務人員姓名/編號 服務人員姓名/編號 指…" at bounding box center [325, 72] width 513 height 44
click at [228, 65] on input "顧客姓名/手機號碼/編號" at bounding box center [250, 65] width 59 height 11
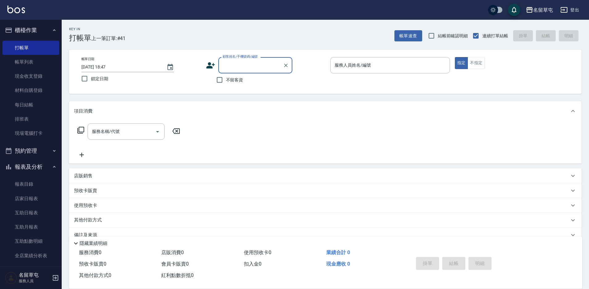
paste input "0972967404"
click at [238, 82] on li "張芷芸/0972967404/" at bounding box center [255, 81] width 74 height 10
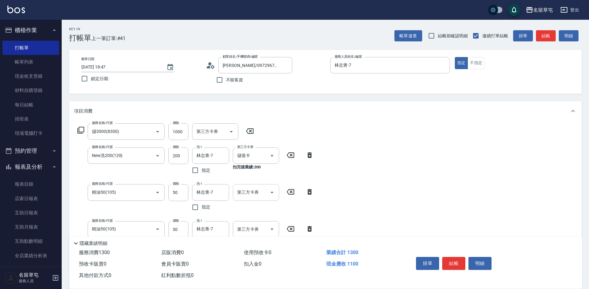
click at [255, 197] on input "第三方卡券" at bounding box center [251, 192] width 31 height 11
click at [246, 249] on span "儲值卡" at bounding box center [256, 249] width 46 height 10
click at [247, 226] on div "第三方卡券 第三方卡券" at bounding box center [256, 229] width 46 height 16
click at [248, 216] on span "儲值卡" at bounding box center [256, 214] width 46 height 10
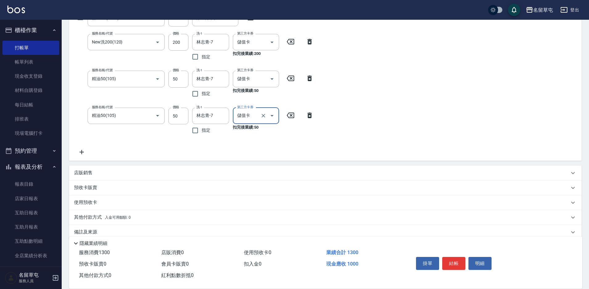
scroll to position [123, 0]
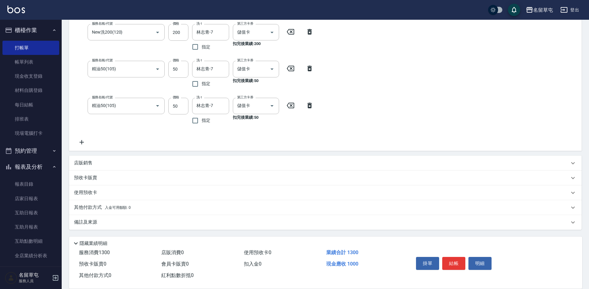
click at [90, 204] on p "其他付款方式 入金可用餘額: 0" at bounding box center [102, 207] width 57 height 7
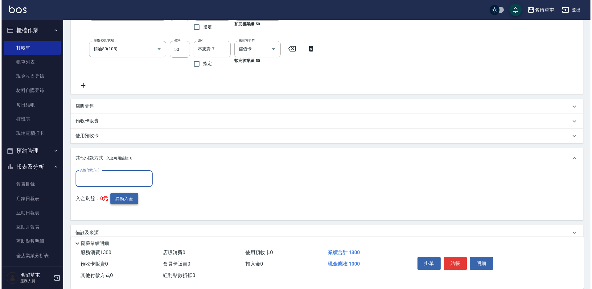
scroll to position [188, 0]
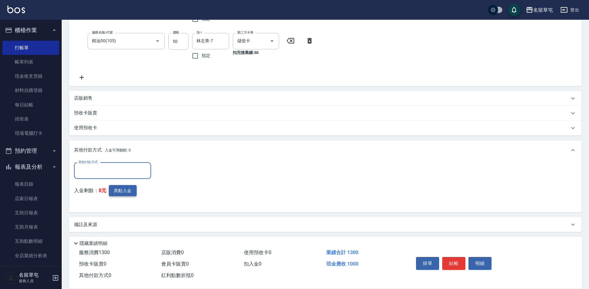
click at [126, 185] on button "異動入金" at bounding box center [123, 190] width 28 height 11
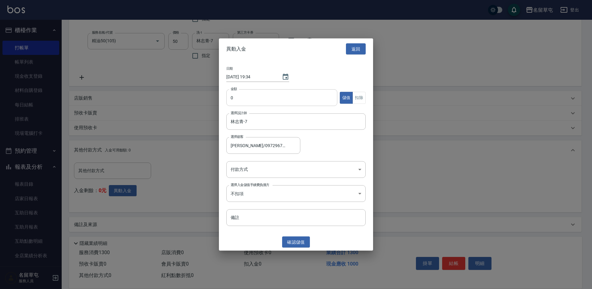
click at [263, 96] on input "0" at bounding box center [281, 97] width 111 height 17
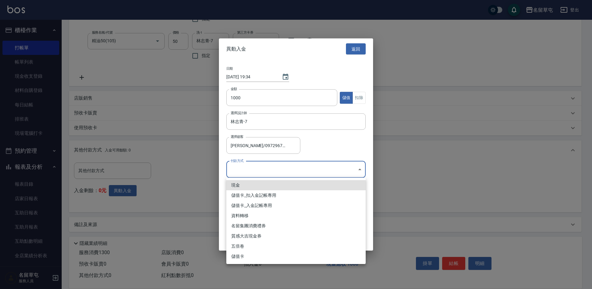
click at [246, 173] on body "名留草屯 登出 櫃檯作業 打帳單 帳單列表 現金收支登錄 材料自購登錄 每日結帳 排班表 現場電腦打卡 預約管理 預約管理 單日預約紀錄 單週預約紀錄 報表及…" at bounding box center [296, 51] width 592 height 479
click at [250, 204] on li "儲值卡_入金記帳專用" at bounding box center [295, 206] width 139 height 10
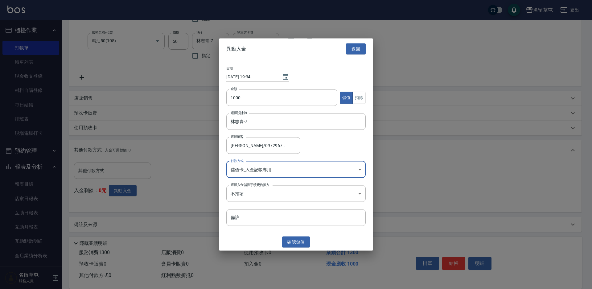
click at [300, 248] on div "異動入金 返回 日期 2025/10/10 19:34 金額 1000 金額 儲值 扣除 選擇設計師 林志青-7 選擇設計師 選擇顧客 張芷芸/0972967…" at bounding box center [296, 144] width 154 height 213
click at [294, 237] on button "確認 儲值" at bounding box center [296, 241] width 28 height 11
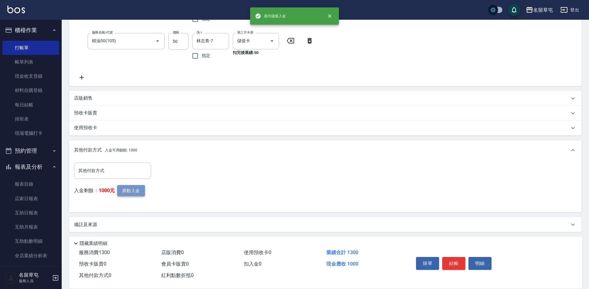
click at [133, 190] on button "異動入金" at bounding box center [131, 190] width 28 height 11
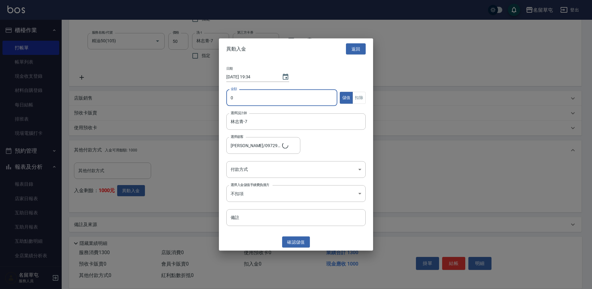
click at [267, 101] on input "0" at bounding box center [281, 97] width 111 height 17
click at [359, 96] on button "扣除" at bounding box center [359, 98] width 13 height 12
click at [239, 172] on body "名留草屯 登出 櫃檯作業 打帳單 帳單列表 現金收支登錄 材料自購登錄 每日結帳 排班表 現場電腦打卡 預約管理 預約管理 單日預約紀錄 單週預約紀錄 報表及…" at bounding box center [296, 51] width 592 height 479
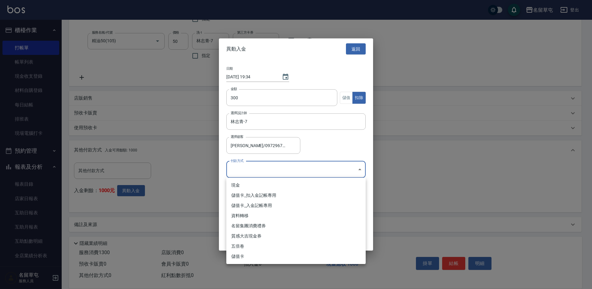
click at [248, 197] on li "儲值卡_扣入金記帳專用" at bounding box center [295, 195] width 139 height 10
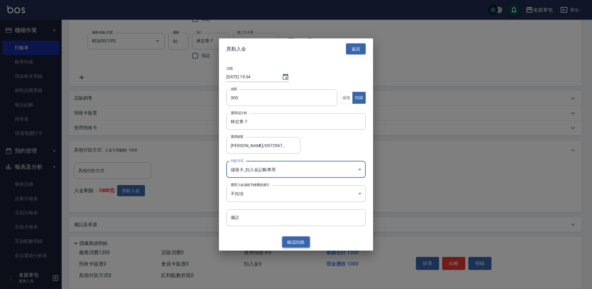
click at [300, 246] on button "確認 扣除" at bounding box center [296, 241] width 28 height 11
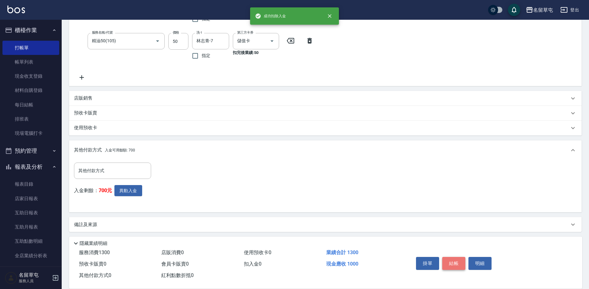
click at [454, 263] on button "結帳" at bounding box center [453, 263] width 23 height 13
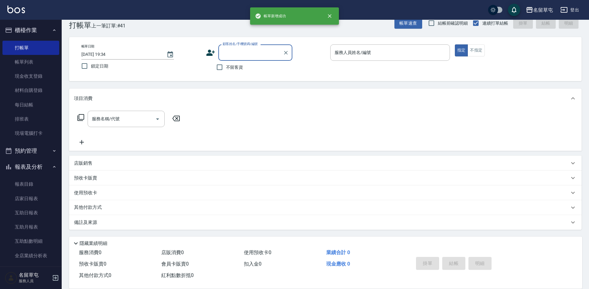
scroll to position [0, 0]
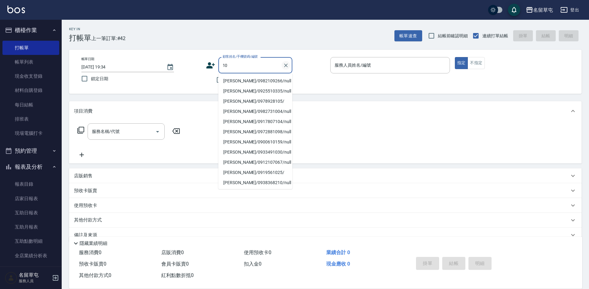
click at [286, 68] on icon "Clear" at bounding box center [286, 65] width 6 height 6
click at [210, 86] on div "不留客資" at bounding box center [249, 79] width 86 height 13
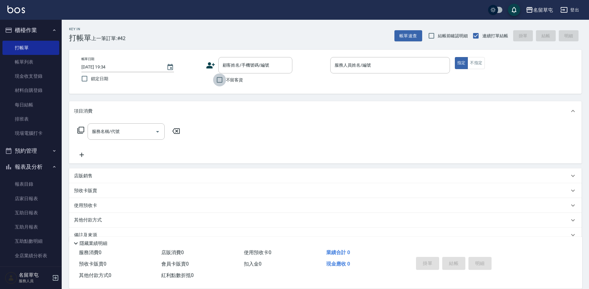
click at [217, 81] on input "不留客資" at bounding box center [219, 79] width 13 height 13
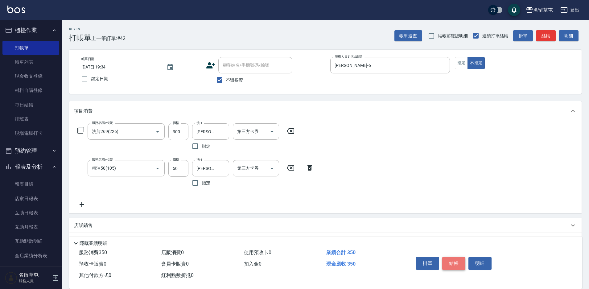
click at [459, 263] on button "結帳" at bounding box center [453, 263] width 23 height 13
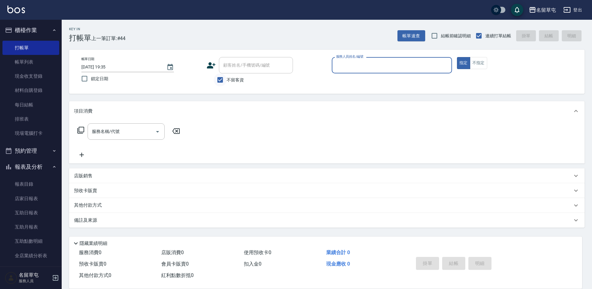
click at [226, 81] on input "不留客資" at bounding box center [220, 79] width 13 height 13
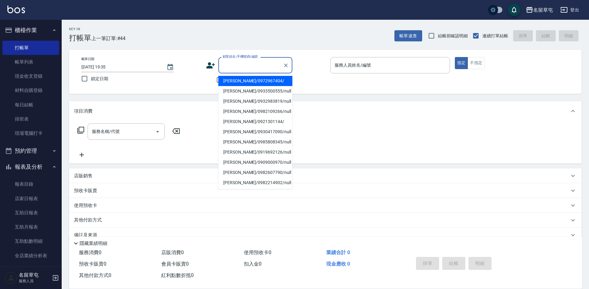
click at [233, 66] on input "顧客姓名/手機號碼/編號" at bounding box center [250, 65] width 59 height 11
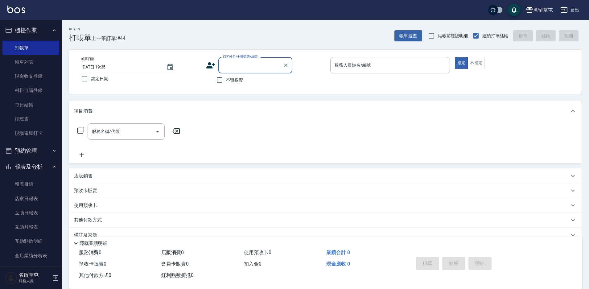
paste input "0987113906"
click at [243, 84] on li "藍宇珊/0987113906/null" at bounding box center [255, 81] width 74 height 10
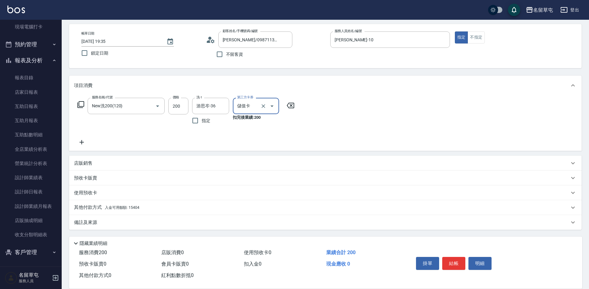
scroll to position [108, 0]
click at [92, 204] on div "其他付款方式 入金可用餘額: 15404" at bounding box center [325, 207] width 513 height 15
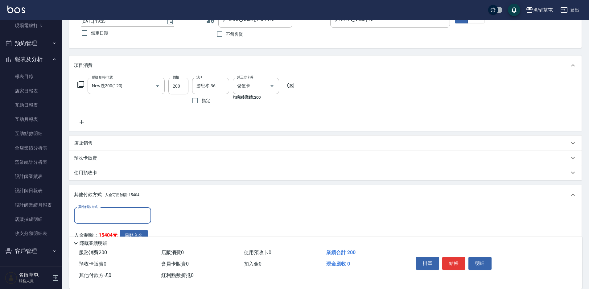
scroll to position [56, 0]
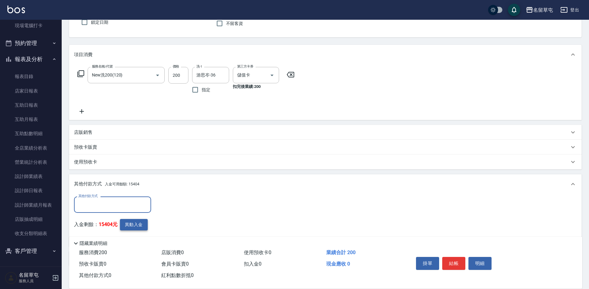
click at [135, 222] on button "異動入金" at bounding box center [134, 224] width 28 height 11
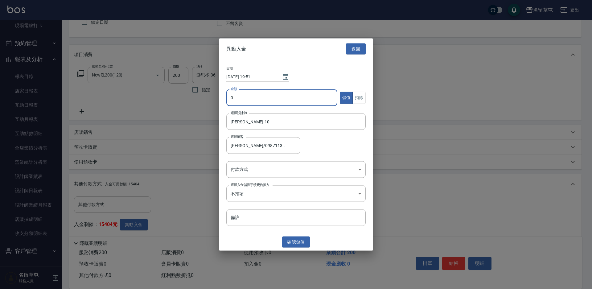
click at [257, 101] on input "0" at bounding box center [281, 97] width 111 height 17
click at [362, 94] on button "扣除" at bounding box center [359, 98] width 13 height 12
click at [240, 175] on body "名留草屯 登出 櫃檯作業 打帳單 帳單列表 現金收支登錄 材料自購登錄 每日結帳 排班表 現場電腦打卡 預約管理 預約管理 單日預約紀錄 單週預約紀錄 報表及…" at bounding box center [296, 135] width 592 height 382
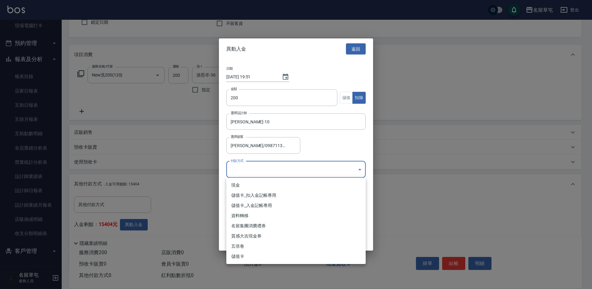
click at [247, 194] on li "儲值卡_扣入金記帳專用" at bounding box center [295, 195] width 139 height 10
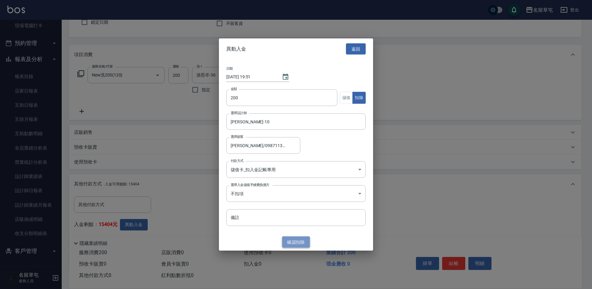
click at [293, 240] on button "確認 扣除" at bounding box center [296, 241] width 28 height 11
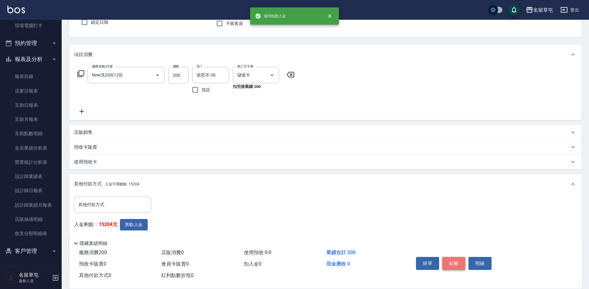
click at [454, 258] on button "結帳" at bounding box center [453, 263] width 23 height 13
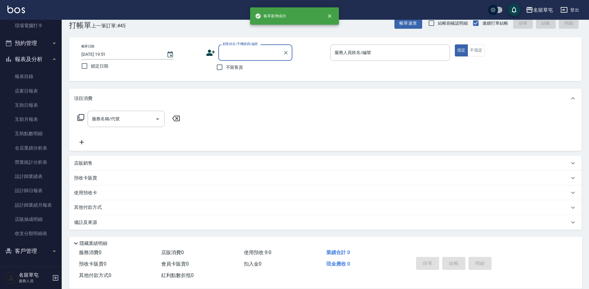
scroll to position [13, 0]
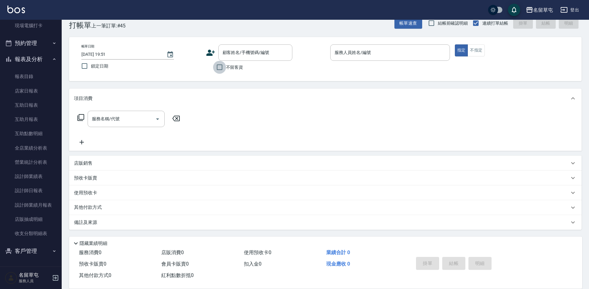
click at [219, 69] on input "不留客資" at bounding box center [219, 67] width 13 height 13
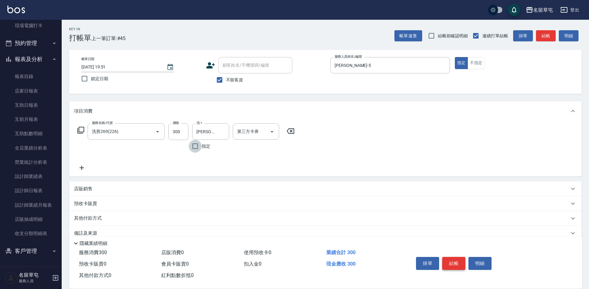
click at [453, 259] on button "結帳" at bounding box center [453, 263] width 23 height 13
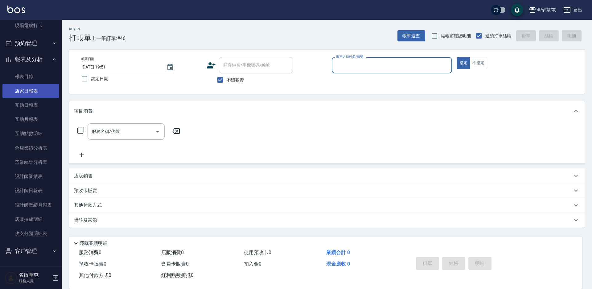
click at [31, 91] on link "店家日報表" at bounding box center [30, 91] width 57 height 14
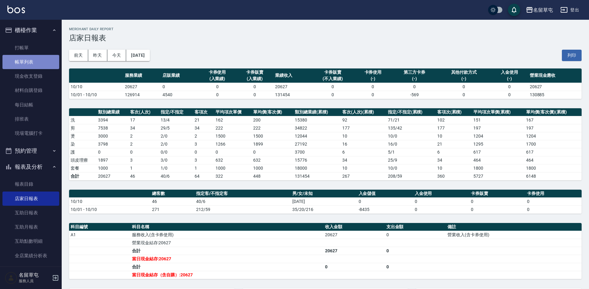
click at [35, 69] on link "帳單列表" at bounding box center [30, 62] width 57 height 14
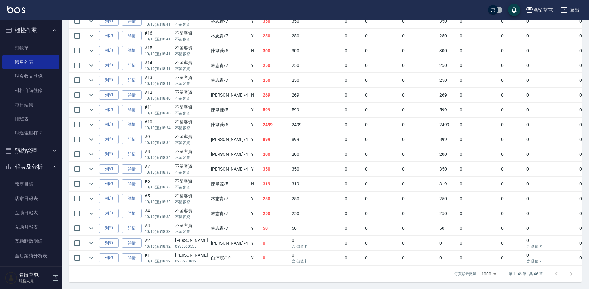
scroll to position [607, 0]
click at [29, 203] on link "店家日報表" at bounding box center [30, 199] width 57 height 14
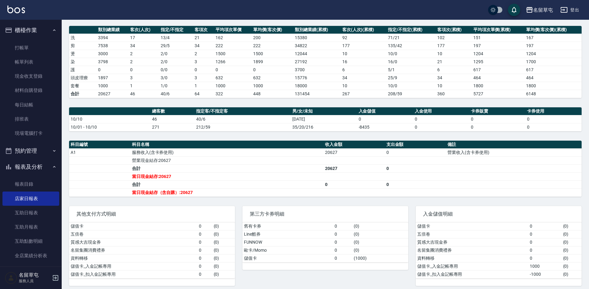
scroll to position [87, 0]
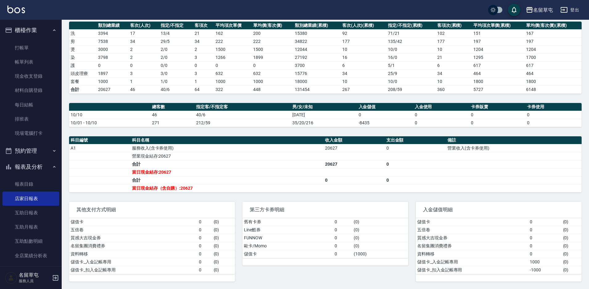
click at [456, 232] on td "五倍卷" at bounding box center [472, 230] width 113 height 8
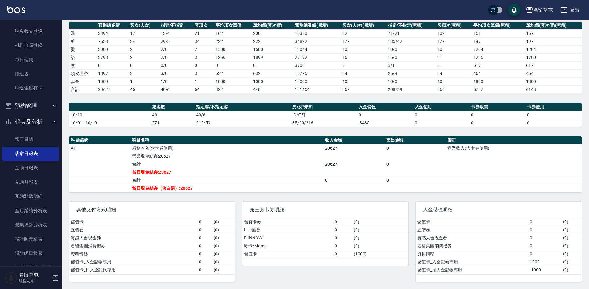
scroll to position [108, 0]
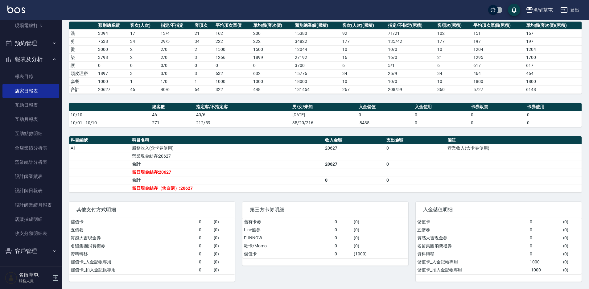
click at [37, 247] on button "客戶管理" at bounding box center [30, 251] width 57 height 16
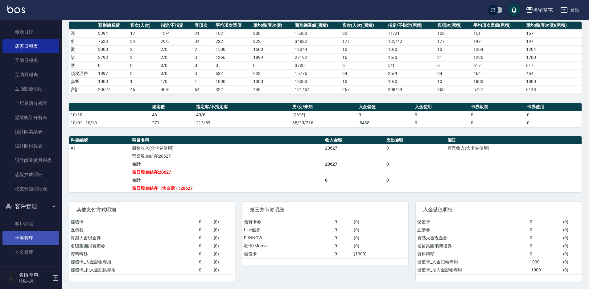
scroll to position [155, 0]
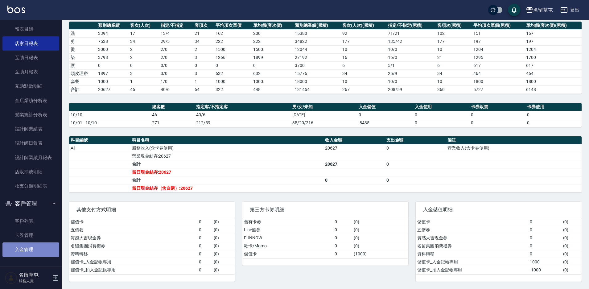
click at [34, 251] on link "入金管理" at bounding box center [30, 250] width 57 height 14
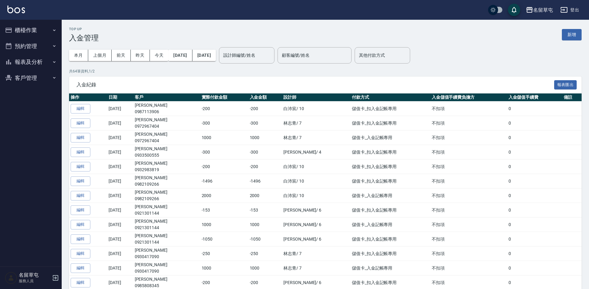
click at [37, 65] on button "報表及分析" at bounding box center [30, 62] width 57 height 16
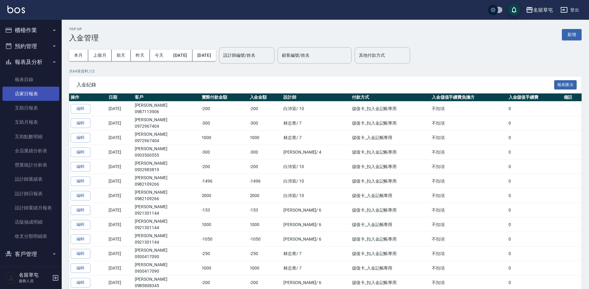
click at [32, 97] on link "店家日報表" at bounding box center [30, 94] width 57 height 14
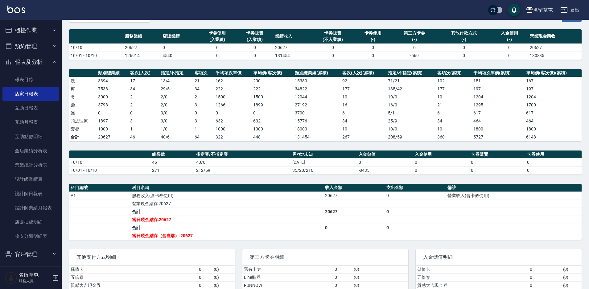
scroll to position [87, 0]
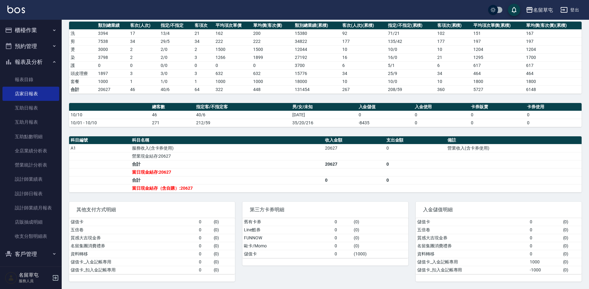
click at [47, 28] on button "櫃檯作業" at bounding box center [30, 30] width 57 height 16
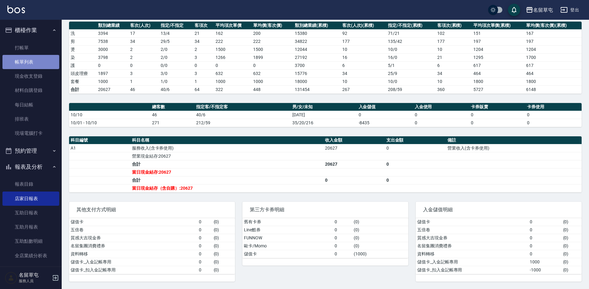
click at [36, 64] on link "帳單列表" at bounding box center [30, 62] width 57 height 14
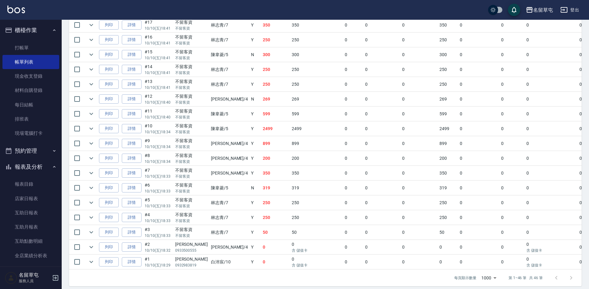
scroll to position [607, 0]
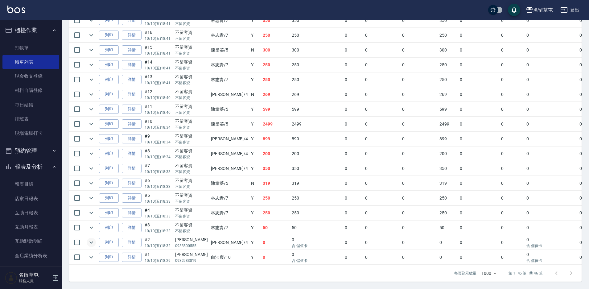
click at [93, 239] on icon "expand row" at bounding box center [91, 242] width 7 height 7
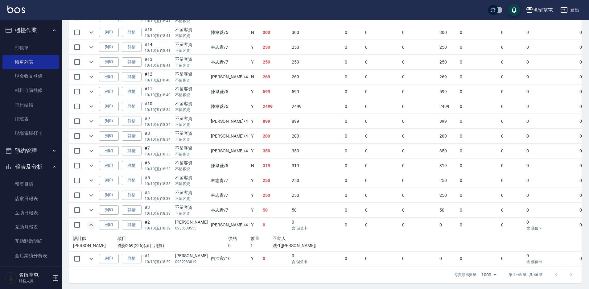
scroll to position [626, 0]
click at [89, 254] on icon "expand row" at bounding box center [91, 257] width 7 height 7
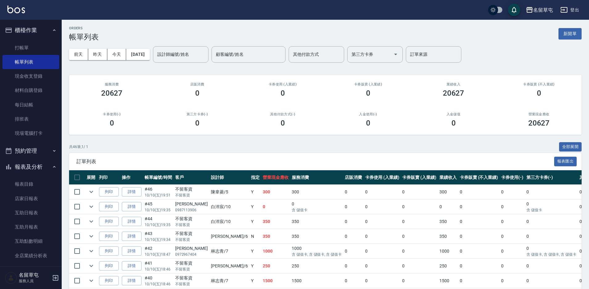
scroll to position [0, 0]
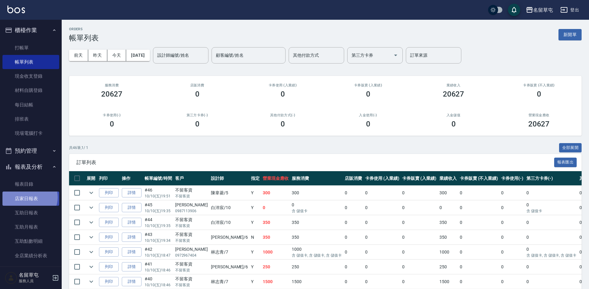
click at [29, 197] on link "店家日報表" at bounding box center [30, 199] width 57 height 14
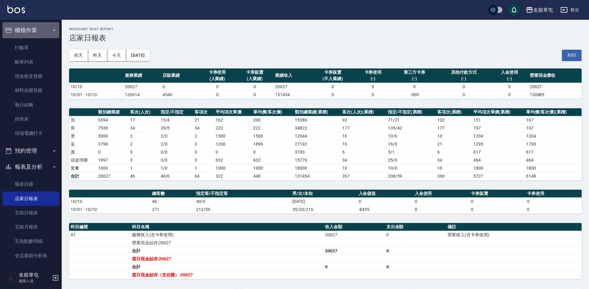
click at [44, 29] on button "櫃檯作業" at bounding box center [30, 30] width 57 height 16
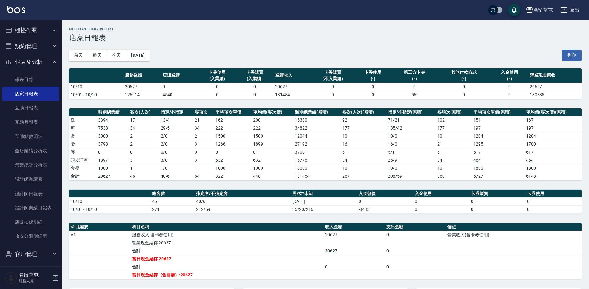
click at [43, 62] on button "報表及分析" at bounding box center [30, 62] width 57 height 16
